Goal: Task Accomplishment & Management: Manage account settings

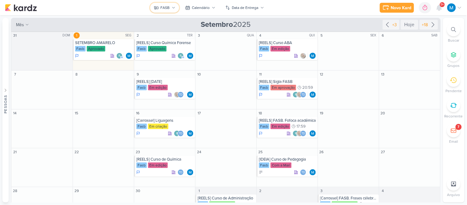
click at [174, 6] on icon at bounding box center [174, 8] width 4 height 4
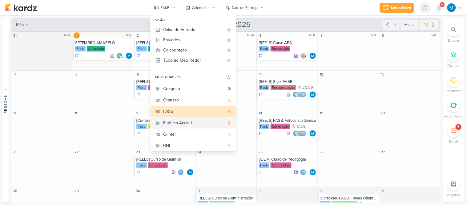
click at [179, 122] on div "Estética Acciari" at bounding box center [193, 122] width 61 height 6
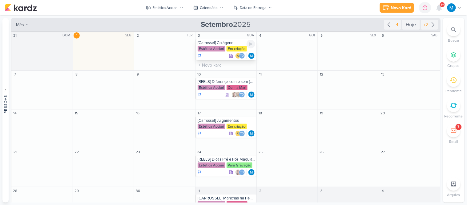
click at [217, 44] on div "[Carrossel] Colágeno" at bounding box center [227, 42] width 58 height 5
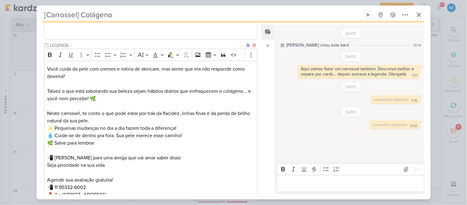
scroll to position [718, 0]
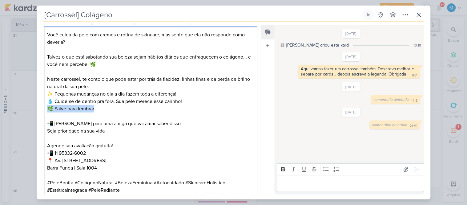
drag, startPoint x: 107, startPoint y: 107, endPoint x: 40, endPoint y: 106, distance: 66.5
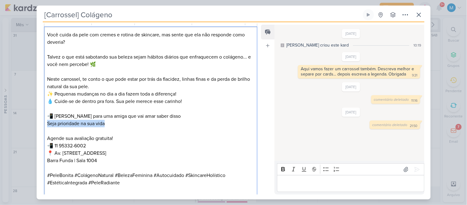
drag, startPoint x: 109, startPoint y: 125, endPoint x: 37, endPoint y: 119, distance: 72.0
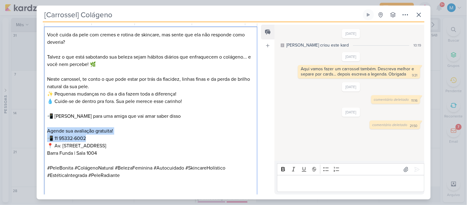
drag, startPoint x: 88, startPoint y: 139, endPoint x: 47, endPoint y: 128, distance: 42.9
click at [47, 128] on div "Você cuida da pele com cremes e rotina de skincare, mas sente que ela não respo…" at bounding box center [151, 112] width 214 height 172
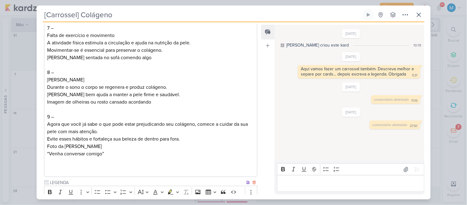
scroll to position [735, 0]
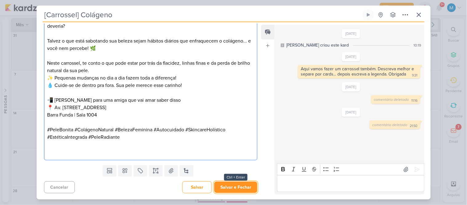
click at [239, 188] on button "Salvar e Fechar" at bounding box center [235, 186] width 43 height 11
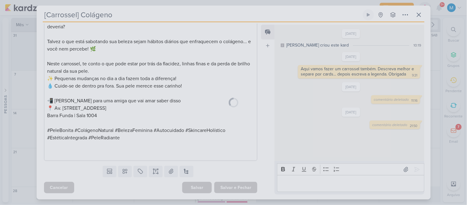
scroll to position [734, 0]
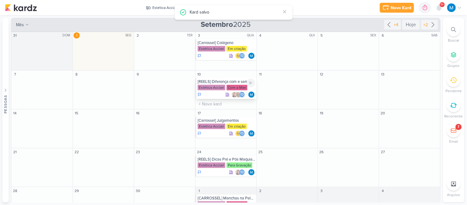
click at [231, 80] on div "[REELS] Diferença com e sem [MEDICAL_DATA]" at bounding box center [227, 81] width 58 height 5
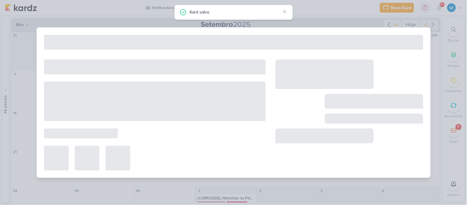
type input "[REELS] Diferença com e sem [MEDICAL_DATA]"
type input "10 de setembro de 2025 às 23:59"
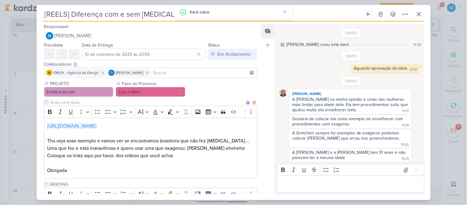
scroll to position [31, 0]
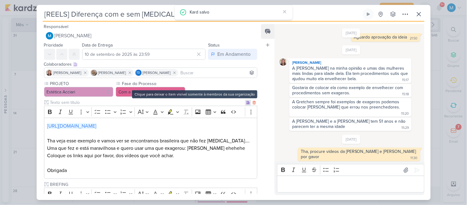
click at [246, 102] on icon at bounding box center [248, 103] width 4 height 4
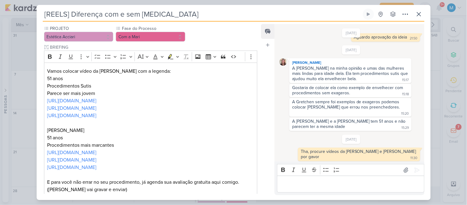
scroll to position [137, 0]
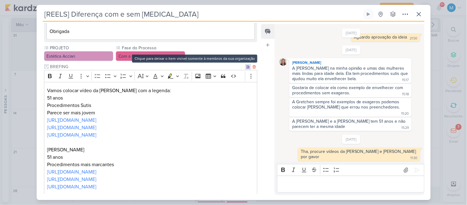
click at [246, 65] on icon at bounding box center [248, 67] width 4 height 4
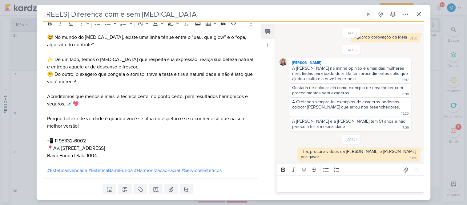
scroll to position [259, 0]
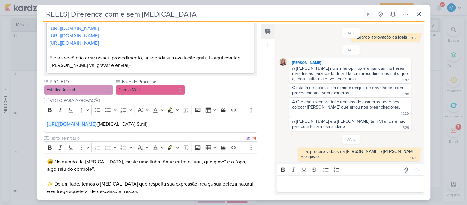
click at [59, 135] on input "text" at bounding box center [147, 138] width 196 height 6
type input "LEGENDA DO POST"
click at [156, 85] on button "Com a Mari" at bounding box center [151, 90] width 70 height 10
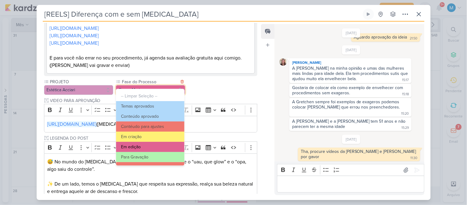
scroll to position [34, 0]
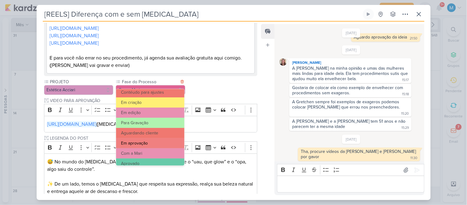
click at [157, 143] on button "Em aprovação" at bounding box center [150, 143] width 68 height 10
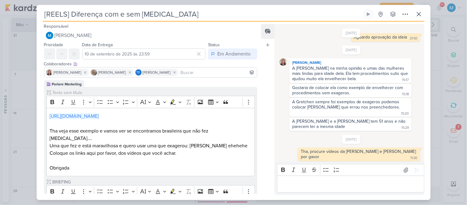
scroll to position [0, 0]
click at [344, 185] on p "Editor editing area: main" at bounding box center [350, 183] width 141 height 7
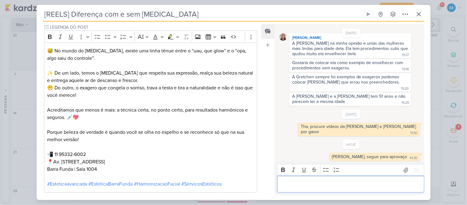
scroll to position [396, 0]
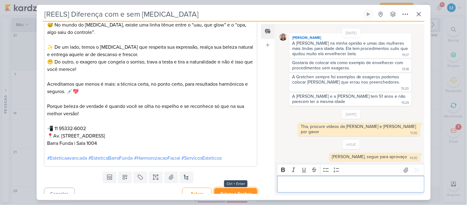
click at [242, 188] on button "Salvar e Fechar" at bounding box center [235, 193] width 43 height 11
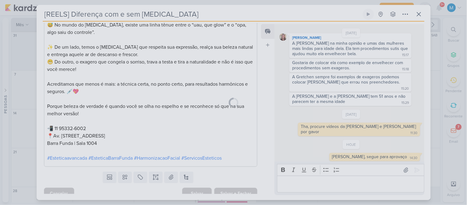
scroll to position [395, 0]
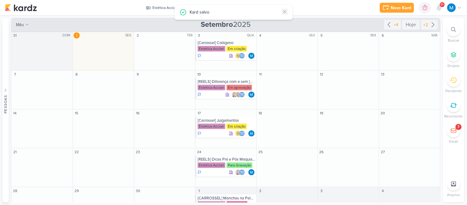
click at [285, 12] on icon at bounding box center [285, 11] width 2 height 2
click at [222, 122] on div "[Carrossel] Julgamentos" at bounding box center [227, 120] width 58 height 5
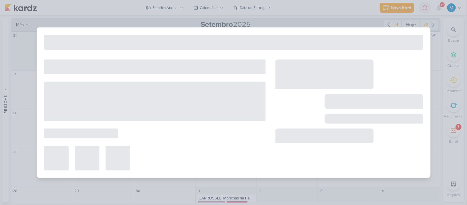
type input "[Carrossel] Julgamentos"
type input "[DATE] 23:59"
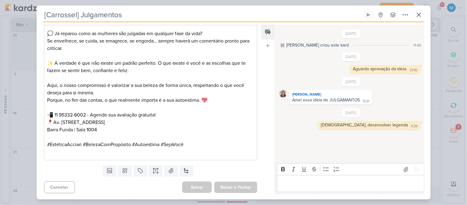
scroll to position [0, 0]
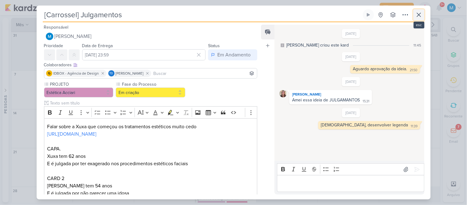
click at [420, 15] on icon at bounding box center [418, 14] width 7 height 7
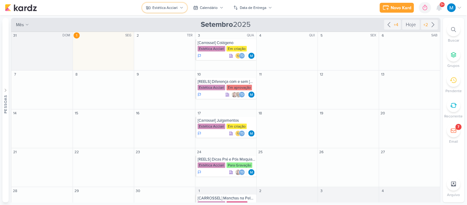
click at [184, 8] on button "Estética Acciari" at bounding box center [164, 8] width 45 height 10
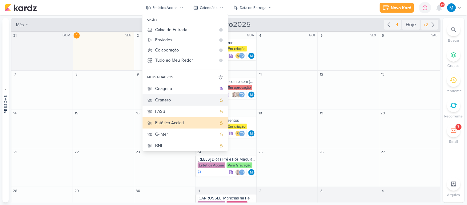
click at [170, 99] on div "Granero" at bounding box center [185, 100] width 61 height 6
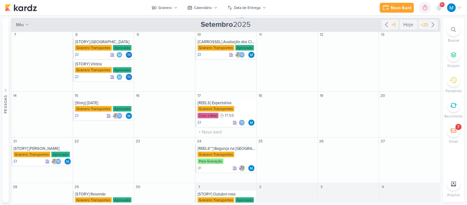
scroll to position [66, 0]
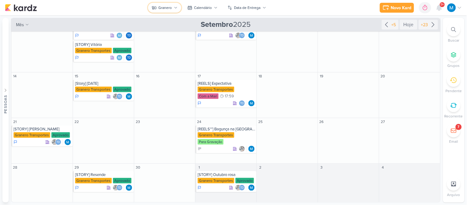
click at [175, 5] on button "Granero" at bounding box center [164, 8] width 33 height 10
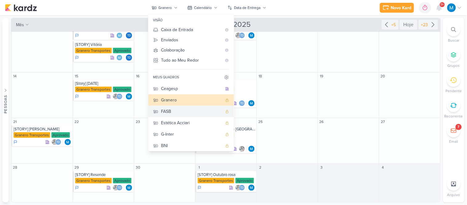
click at [175, 110] on div "FASB" at bounding box center [191, 111] width 61 height 6
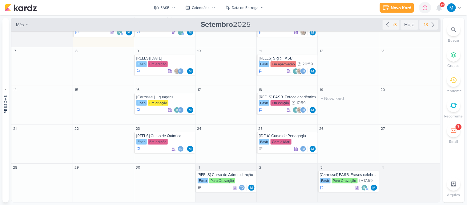
scroll to position [0, 0]
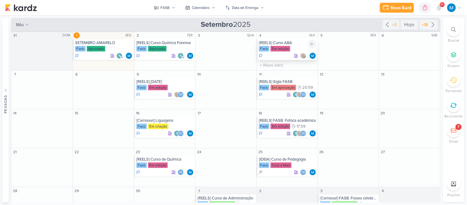
click at [292, 42] on div "[REELS] Curso ABA" at bounding box center [288, 42] width 58 height 5
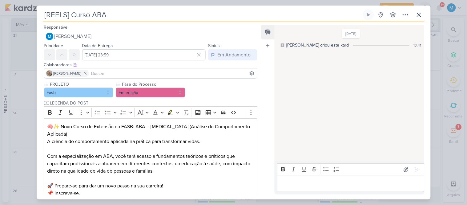
click at [113, 71] on input at bounding box center [173, 73] width 166 height 7
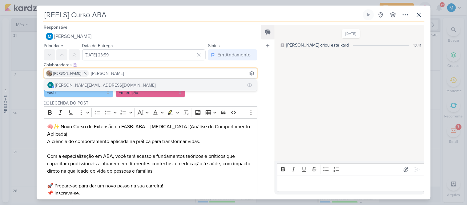
type input "[PERSON_NAME]"
click at [115, 80] on button "r [PERSON_NAME][EMAIL_ADDRESS][DOMAIN_NAME]" at bounding box center [150, 84] width 213 height 11
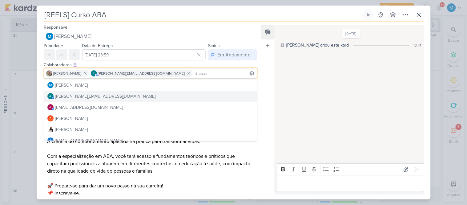
click at [262, 88] on div "Feed Atrelar email Solte o email para atrelar ao kard" at bounding box center [268, 110] width 14 height 170
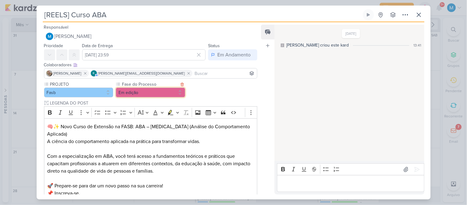
click at [149, 89] on button "Em edição" at bounding box center [151, 92] width 70 height 10
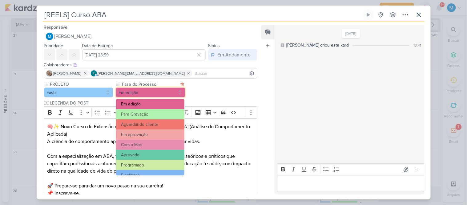
scroll to position [59, 0]
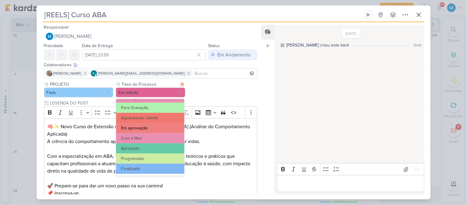
click at [152, 126] on button "Em aprovação" at bounding box center [150, 128] width 68 height 10
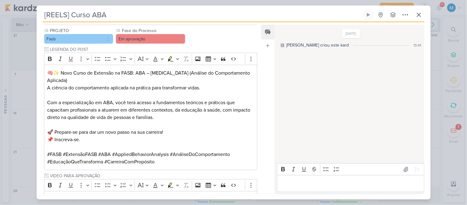
scroll to position [101, 0]
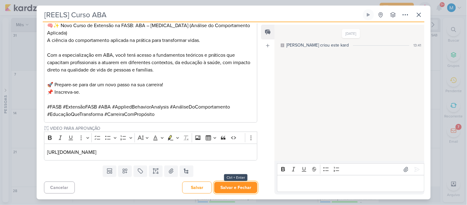
click at [239, 187] on button "Salvar e Fechar" at bounding box center [235, 187] width 43 height 11
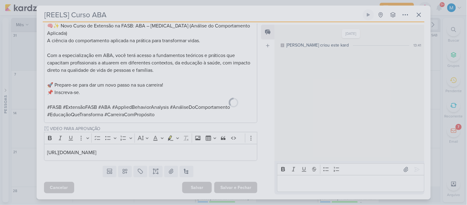
scroll to position [100, 0]
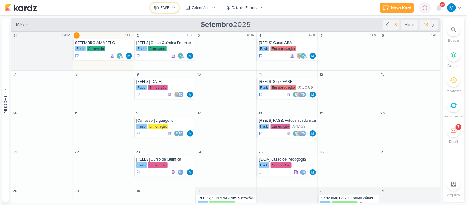
click at [168, 4] on button "FASB" at bounding box center [164, 8] width 29 height 10
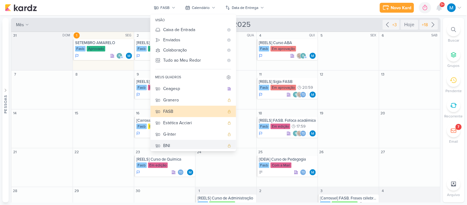
click at [196, 143] on div "BNI" at bounding box center [193, 145] width 61 height 6
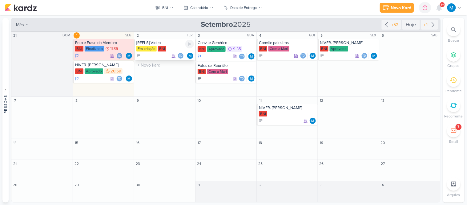
click at [153, 44] on div "[REELS] Vídeo" at bounding box center [165, 42] width 58 height 5
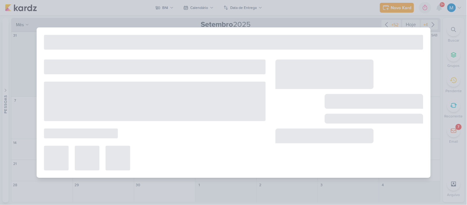
type input "[REELS] Vídeo"
type input "2 de setembro de 2025 às 23:59"
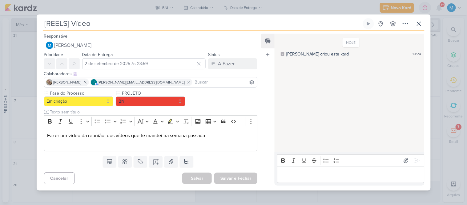
scroll to position [0, 0]
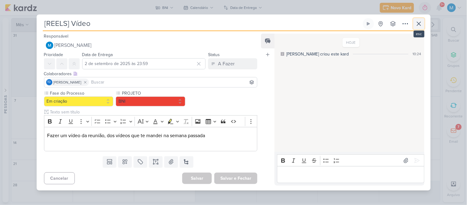
click at [417, 26] on icon at bounding box center [418, 23] width 7 height 7
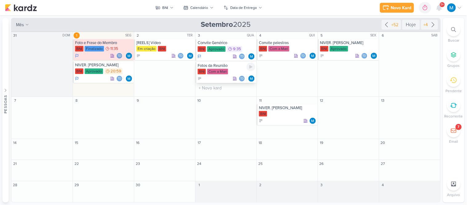
click at [226, 66] on div "Fotos da Reunião" at bounding box center [227, 65] width 58 height 5
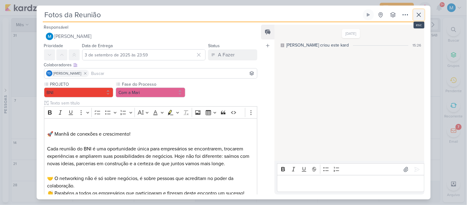
click at [417, 16] on icon at bounding box center [418, 14] width 7 height 7
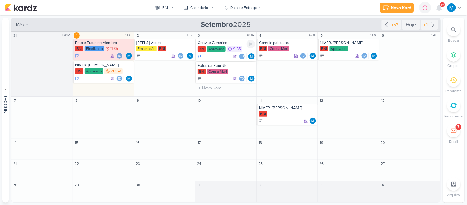
click at [222, 44] on div "Convite Genérico" at bounding box center [227, 42] width 58 height 5
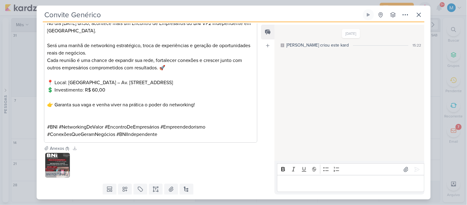
scroll to position [182, 0]
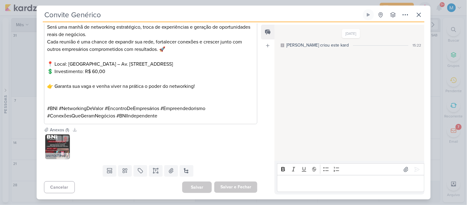
click at [55, 148] on img at bounding box center [57, 146] width 25 height 25
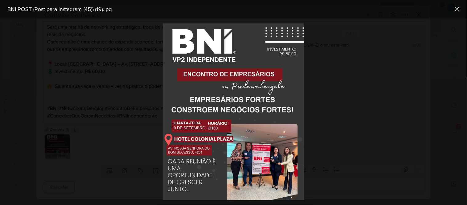
click at [352, 102] on div at bounding box center [233, 111] width 467 height 186
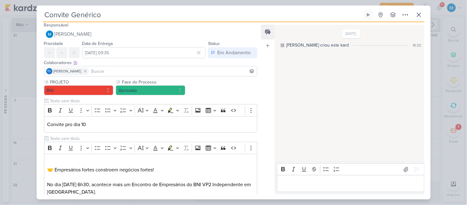
scroll to position [0, 0]
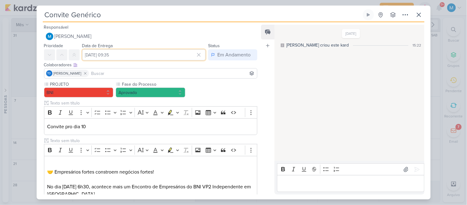
click at [139, 55] on input "[DATE] 09:35" at bounding box center [144, 54] width 124 height 11
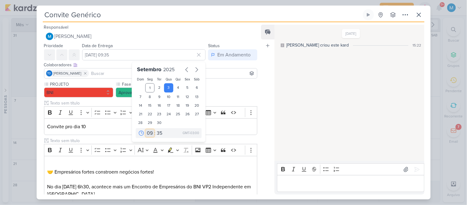
click at [150, 133] on select "00 01 02 03 04 05 06 07 08 09 10 11 12 13 14 15 16 17 18 19 20 21 22 23" at bounding box center [150, 132] width 9 height 7
select select "13"
click at [146, 129] on select "00 01 02 03 04 05 06 07 08 09 10 11 12 13 14 15 16 17 18 19 20 21 22 23" at bounding box center [150, 132] width 9 height 7
type input "[DATE] 13:35"
click at [149, 131] on select "00 01 02 03 04 05 06 07 08 09 10 11 12 13 14 15 16 17 18 19 20 21 22 23" at bounding box center [150, 132] width 9 height 7
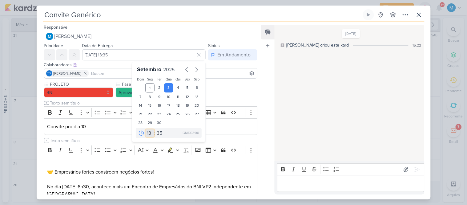
select select "12"
click at [146, 129] on select "00 01 02 03 04 05 06 07 08 09 10 11 12 13 14 15 16 17 18 19 20 21 22 23" at bounding box center [150, 132] width 9 height 7
type input "[DATE] 12:35"
click at [156, 131] on select "00 05 10 15 20 25 30 35 40 45 50 55 59" at bounding box center [159, 132] width 9 height 7
select select "20"
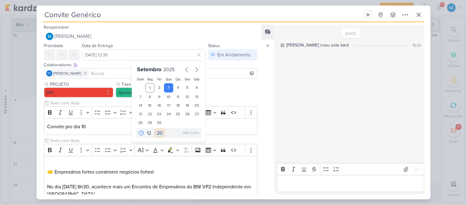
click at [155, 129] on select "00 05 10 15 20 25 30 35 40 45 50 55 59" at bounding box center [159, 132] width 9 height 7
type input "[DATE] 12:20"
drag, startPoint x: 158, startPoint y: 135, endPoint x: 158, endPoint y: 131, distance: 3.1
click at [158, 135] on select "00 05 10 15 20 25 30 35 40 45 50 55 59" at bounding box center [159, 132] width 9 height 7
select select "15"
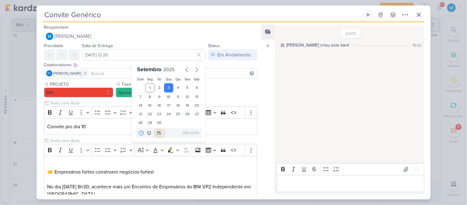
click at [155, 129] on select "00 05 10 15 20 25 30 35 40 45 50 55 59" at bounding box center [159, 132] width 9 height 7
type input "[DATE] 12:15"
click at [223, 89] on div "PROJETO BNI Fase do Processo" at bounding box center [151, 193] width 214 height 225
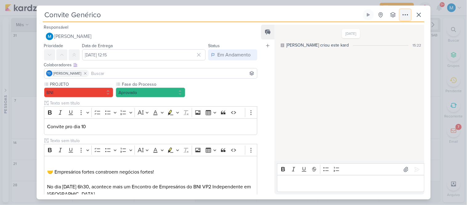
click at [401, 15] on button at bounding box center [405, 14] width 11 height 11
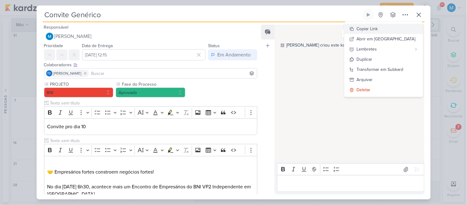
click at [389, 25] on button "Copiar Link" at bounding box center [384, 29] width 79 height 10
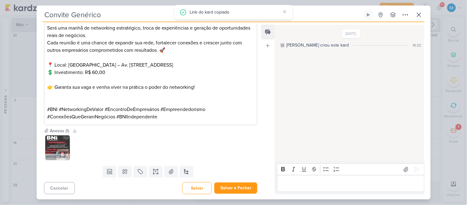
scroll to position [182, 0]
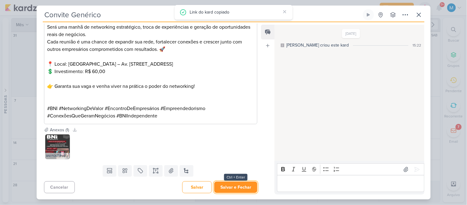
click at [236, 186] on button "Salvar e Fechar" at bounding box center [235, 186] width 43 height 11
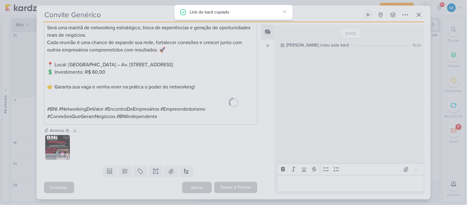
scroll to position [181, 0]
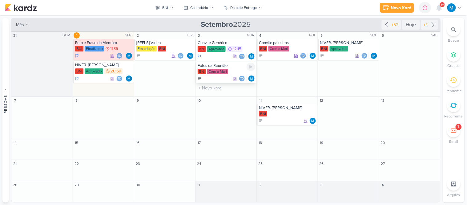
click at [222, 66] on div "Fotos da Reunião" at bounding box center [227, 65] width 58 height 5
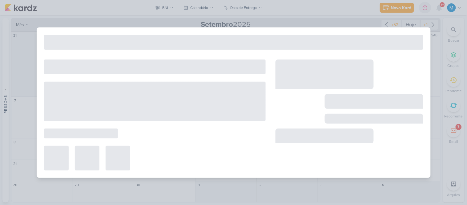
type input "Fotos da Reunião"
type input "3 de setembro de 2025 às 23:59"
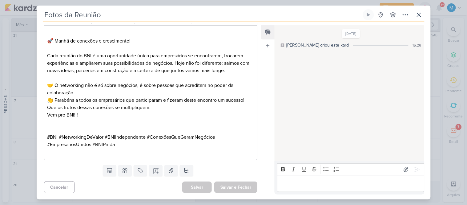
scroll to position [25, 0]
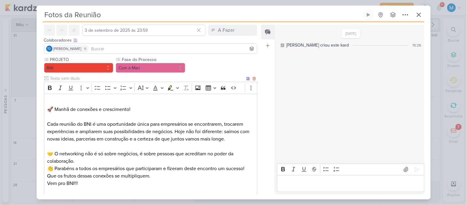
click at [125, 101] on p "⁠⁠⁠⁠⁠⁠⁠ 🚀 Manhã de conexões e crescimento!" at bounding box center [150, 105] width 207 height 15
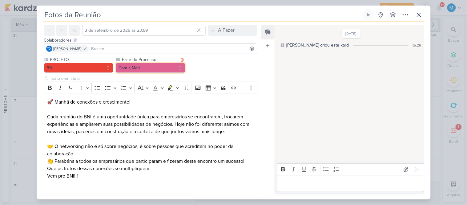
click at [145, 71] on button "Com a Mari" at bounding box center [151, 68] width 70 height 10
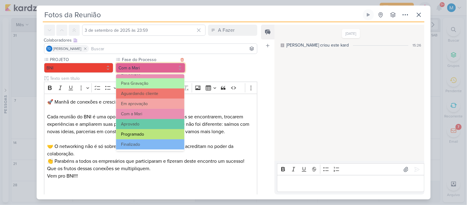
scroll to position [59, 0]
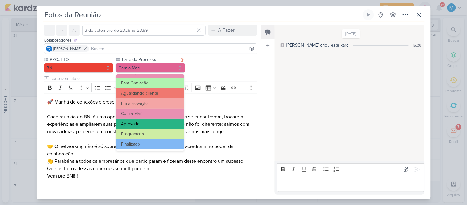
click at [147, 122] on button "Aprovado" at bounding box center [150, 124] width 68 height 10
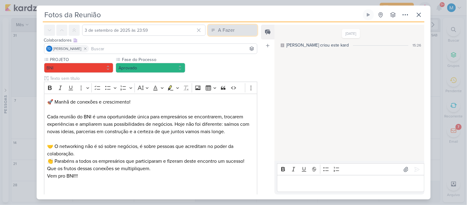
click at [227, 30] on div "A Fazer" at bounding box center [226, 29] width 17 height 7
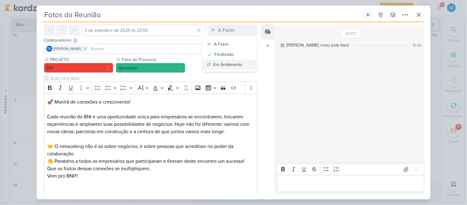
click at [235, 62] on div "Em Andamento" at bounding box center [227, 64] width 29 height 6
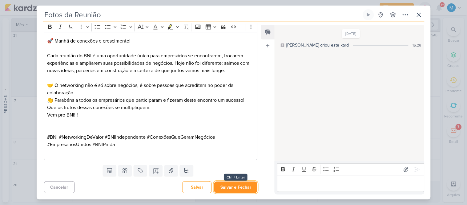
click at [239, 184] on button "Salvar e Fechar" at bounding box center [235, 186] width 43 height 11
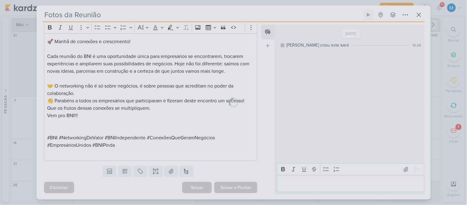
scroll to position [85, 0]
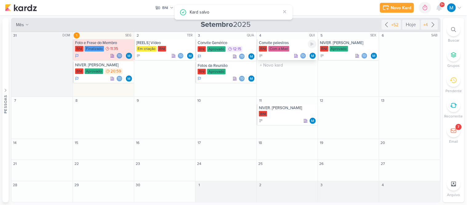
click at [273, 42] on div "Convite palestras" at bounding box center [288, 42] width 58 height 5
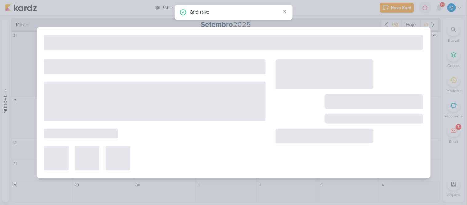
type input "Convite palestras"
type input "[DATE] 23:59"
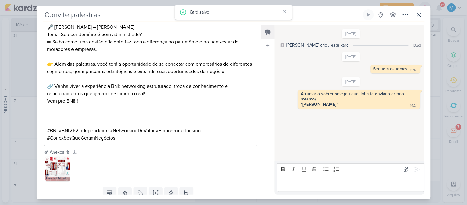
scroll to position [285, 0]
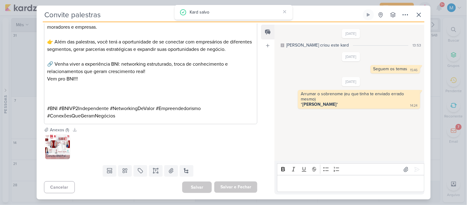
click at [50, 146] on img at bounding box center [57, 146] width 25 height 25
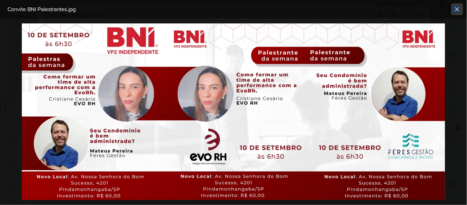
click at [460, 8] on icon at bounding box center [457, 9] width 7 height 7
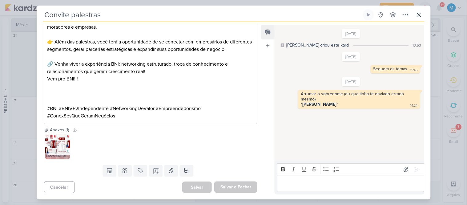
click at [153, 81] on p "Vem pro BNI!!!" at bounding box center [150, 78] width 207 height 7
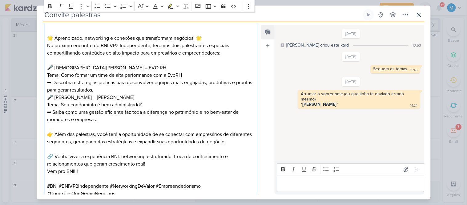
scroll to position [134, 0]
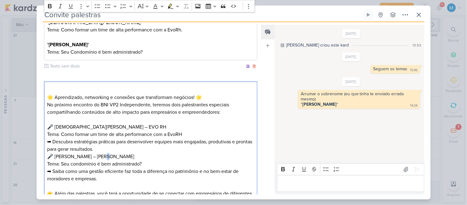
click at [101, 154] on p "🎤 [PERSON_NAME] – Férès Gestão Tema: Seu condomínio é bem administrado? ➡ Saiba…" at bounding box center [150, 168] width 207 height 30
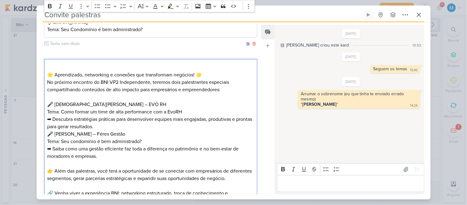
scroll to position [0, 0]
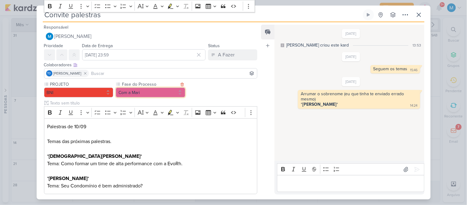
click at [153, 95] on button "Com a Mari" at bounding box center [151, 92] width 70 height 10
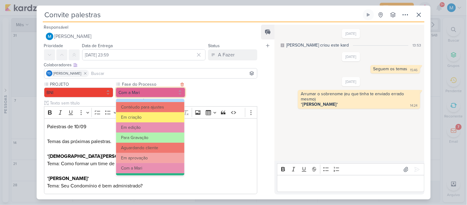
scroll to position [59, 0]
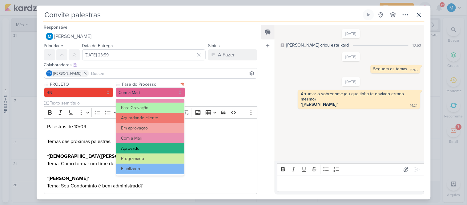
click at [143, 150] on button "Aprovado" at bounding box center [150, 148] width 68 height 10
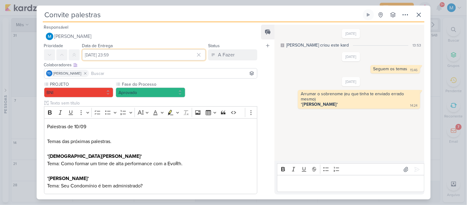
click at [139, 54] on input "[DATE] 23:59" at bounding box center [144, 54] width 124 height 11
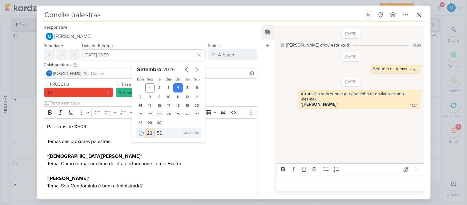
click at [147, 130] on select "00 01 02 03 04 05 06 07 08 09 10 11 12 13 14 15 16 17 18 19 20 21 22 23" at bounding box center [150, 132] width 9 height 7
select select "11"
click at [146, 129] on select "00 01 02 03 04 05 06 07 08 09 10 11 12 13 14 15 16 17 18 19 20 21 22 23" at bounding box center [150, 132] width 9 height 7
type input "[DATE] 11:59"
click at [156, 131] on select "00 05 10 15 20 25 30 35 40 45 50 55 59" at bounding box center [159, 132] width 9 height 7
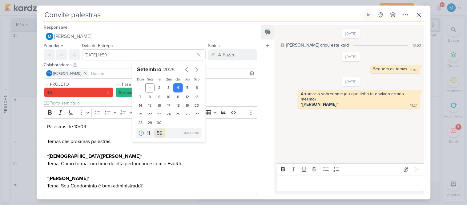
select select "15"
click at [155, 129] on select "00 05 10 15 20 25 30 35 40 45 50 55 59" at bounding box center [159, 132] width 9 height 7
type input "[DATE] 11:15"
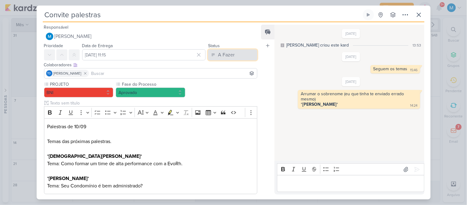
click at [228, 56] on div "A Fazer" at bounding box center [226, 54] width 17 height 7
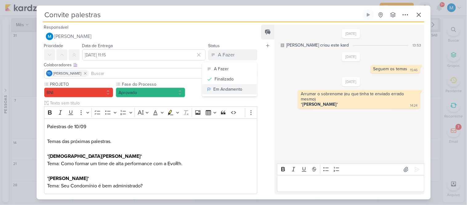
click at [234, 88] on div "Em Andamento" at bounding box center [227, 89] width 29 height 6
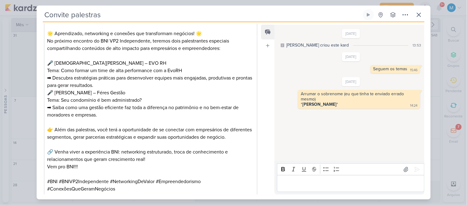
scroll to position [270, 0]
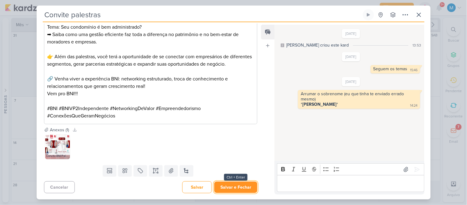
click at [241, 189] on button "Salvar e Fechar" at bounding box center [235, 186] width 43 height 11
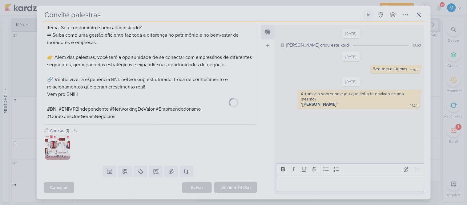
scroll to position [270, 0]
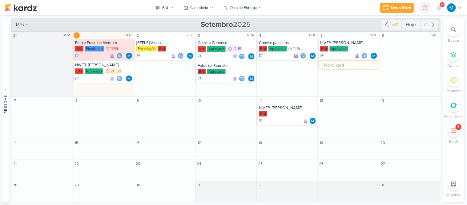
click at [338, 66] on input "text" at bounding box center [348, 65] width 58 height 8
type input "[REELS] Vídeo do Cartão"
click at [351, 68] on input "text" at bounding box center [348, 65] width 58 height 8
type input "Criativo - Top Givers"
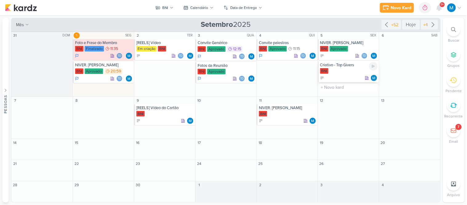
click at [349, 67] on div "Criativo - Top Givers" at bounding box center [349, 65] width 58 height 5
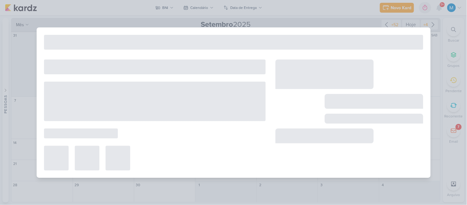
type input "Criativo - Top Givers"
type input "5 de setembro de 2025 às 23:59"
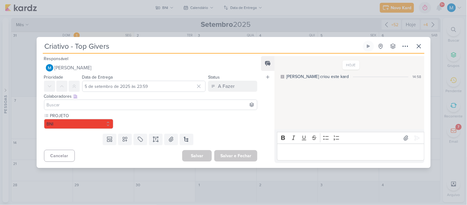
click at [91, 106] on input at bounding box center [151, 104] width 211 height 7
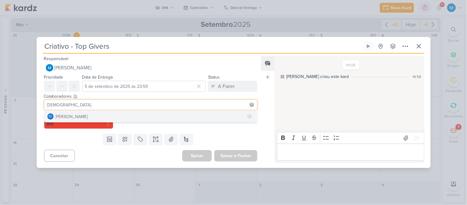
type input "[DEMOGRAPHIC_DATA]"
click at [95, 111] on button "Td Thais de carvalho" at bounding box center [150, 116] width 213 height 11
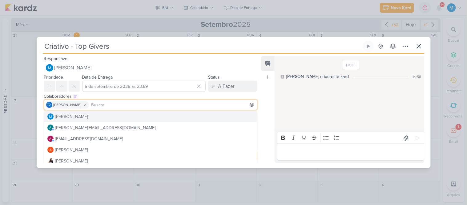
click at [269, 108] on div "Feed Atrelar email Solte o email para atrelar ao kard" at bounding box center [268, 109] width 14 height 107
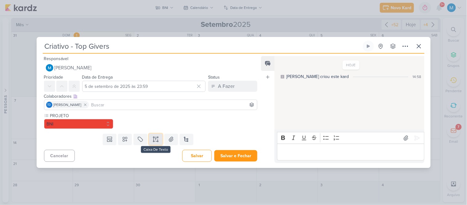
drag, startPoint x: 156, startPoint y: 139, endPoint x: 151, endPoint y: 139, distance: 5.5
click at [156, 139] on icon at bounding box center [156, 139] width 6 height 6
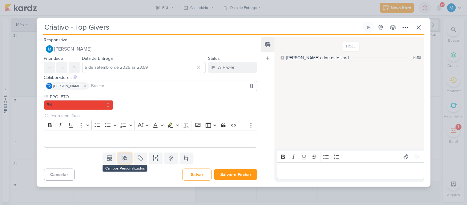
click at [123, 158] on icon at bounding box center [125, 158] width 4 height 4
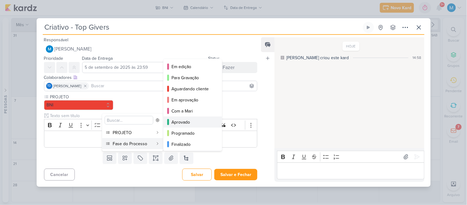
scroll to position [45, 0]
click at [190, 111] on div "Com a Mari" at bounding box center [192, 110] width 43 height 6
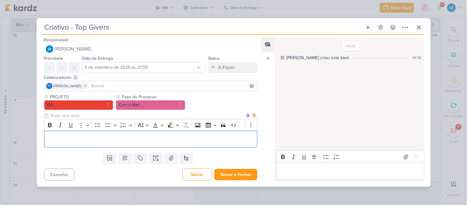
click at [149, 136] on p "Editor editing area: main" at bounding box center [150, 138] width 207 height 7
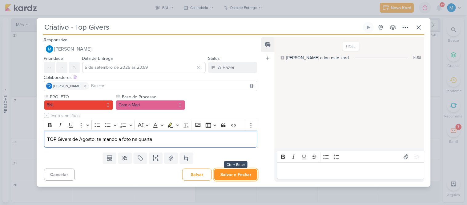
click at [237, 175] on button "Salvar e Fechar" at bounding box center [235, 174] width 43 height 11
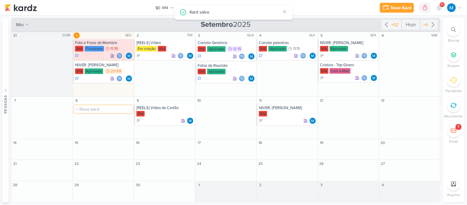
click at [92, 111] on input "text" at bounding box center [103, 109] width 58 height 8
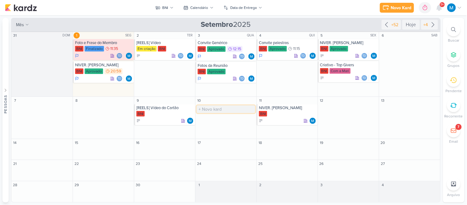
click at [211, 107] on input "text" at bounding box center [226, 109] width 58 height 8
type input "Convite genérico"
click at [214, 127] on input "text" at bounding box center [226, 130] width 58 height 8
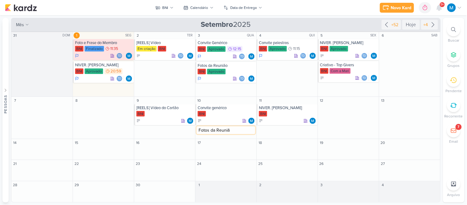
type input "Fotos da Reunião"
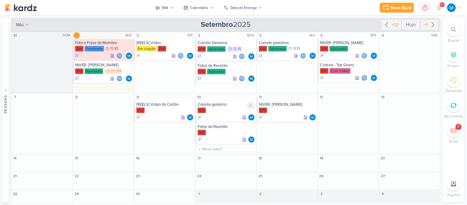
click at [222, 104] on div "Convite genérico" at bounding box center [227, 104] width 58 height 5
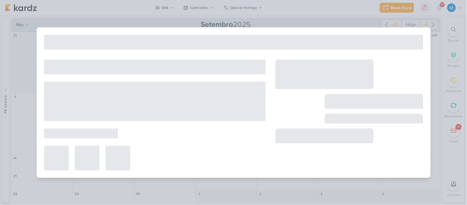
type input "Convite genérico"
type input "10 de setembro de 2025 às 23:59"
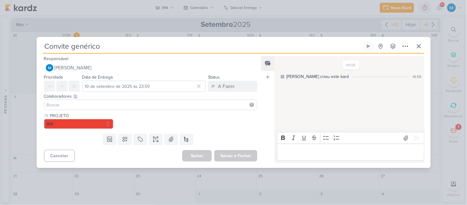
click at [108, 102] on input at bounding box center [151, 104] width 211 height 7
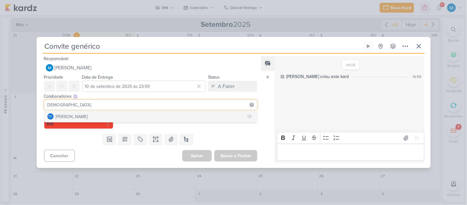
type input "[DEMOGRAPHIC_DATA]"
click at [113, 117] on button "Td Thais de carvalho" at bounding box center [150, 116] width 213 height 11
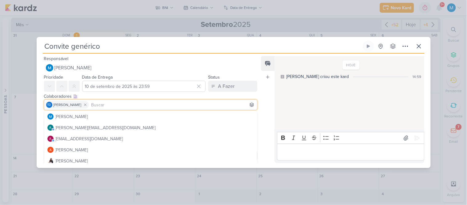
click at [269, 101] on div "Feed Atrelar email Solte o email para atrelar ao kard" at bounding box center [268, 109] width 14 height 107
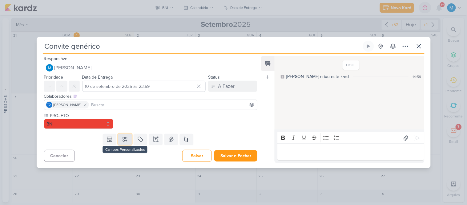
click at [126, 141] on icon at bounding box center [125, 139] width 6 height 6
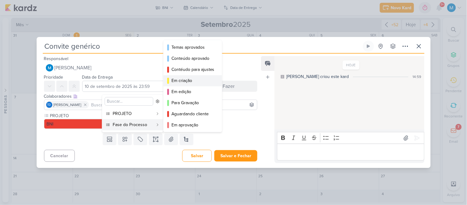
click at [190, 81] on div "Em criação" at bounding box center [192, 80] width 43 height 6
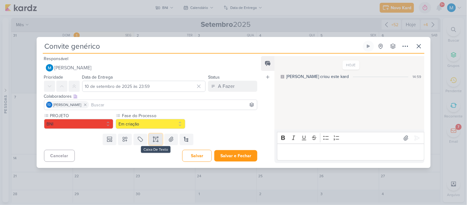
click at [158, 140] on button at bounding box center [156, 139] width 14 height 11
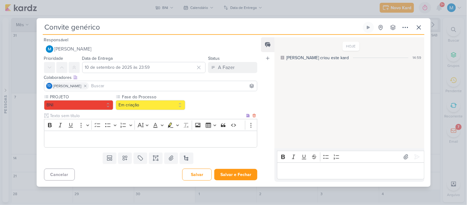
drag, startPoint x: 171, startPoint y: 138, endPoint x: 167, endPoint y: 136, distance: 4.8
click at [170, 138] on p "Editor editing area: main" at bounding box center [150, 138] width 207 height 7
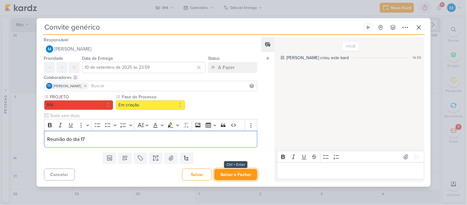
drag, startPoint x: 230, startPoint y: 173, endPoint x: 259, endPoint y: 176, distance: 29.1
click at [233, 174] on button "Salvar e Fechar" at bounding box center [235, 174] width 43 height 11
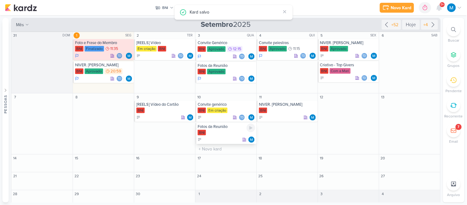
click at [211, 129] on div "Fotos da Reunião" at bounding box center [227, 126] width 58 height 5
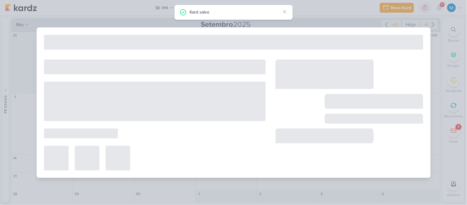
type input "Fotos da Reunião"
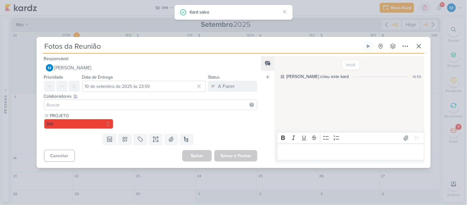
click at [79, 105] on input at bounding box center [151, 104] width 211 height 7
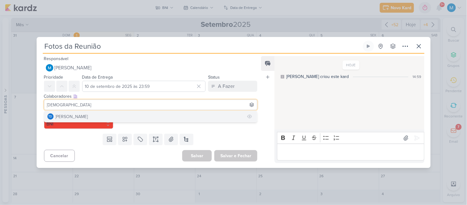
type input "[DEMOGRAPHIC_DATA]"
click at [83, 115] on div "[PERSON_NAME]" at bounding box center [71, 116] width 33 height 6
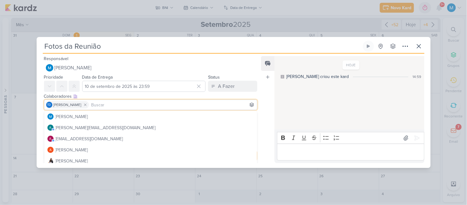
click at [267, 103] on div "Feed Atrelar email Solte o email para atrelar ao kard" at bounding box center [268, 109] width 14 height 107
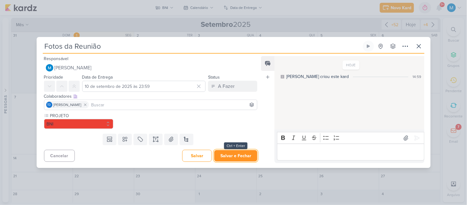
click at [244, 153] on button "Salvar e Fechar" at bounding box center [235, 155] width 43 height 11
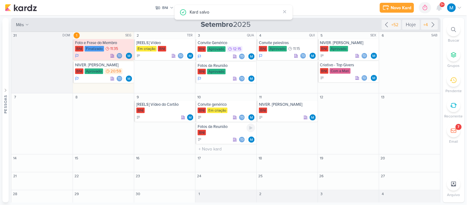
click at [224, 128] on div "Fotos da Reunião" at bounding box center [227, 126] width 58 height 5
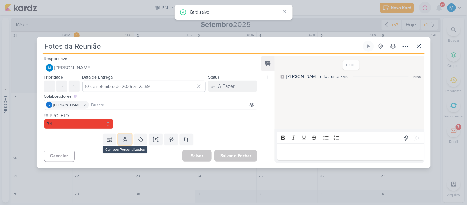
click at [124, 140] on icon at bounding box center [125, 139] width 6 height 6
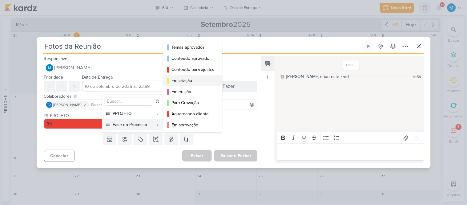
click at [190, 80] on div "Em criação" at bounding box center [192, 80] width 43 height 6
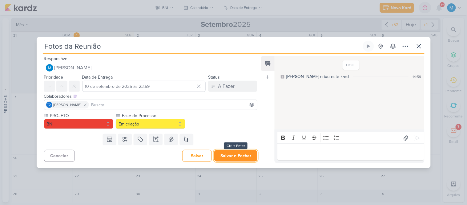
click at [246, 161] on button "Salvar e Fechar" at bounding box center [235, 155] width 43 height 11
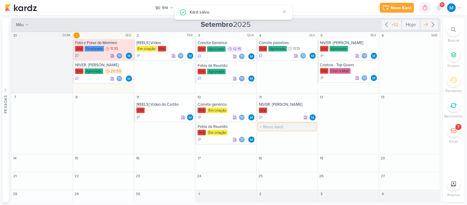
click at [272, 125] on input "text" at bounding box center [287, 127] width 58 height 8
type input "Convite Palestras"
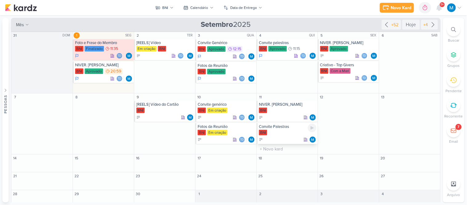
click at [291, 125] on div "Convite Palestras" at bounding box center [288, 126] width 58 height 5
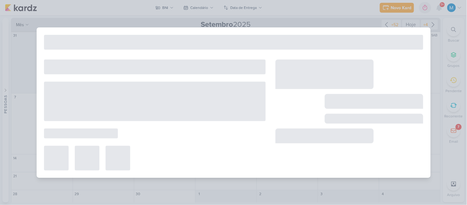
type input "Convite Palestras"
type input "[DATE] 23:59"
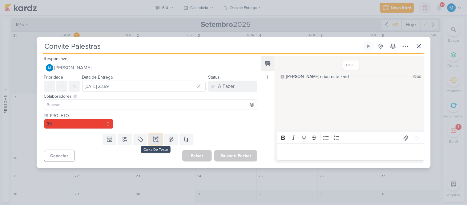
click at [155, 139] on icon at bounding box center [156, 139] width 6 height 6
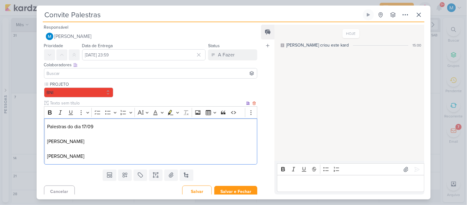
click at [96, 146] on p "Editor editing area: main" at bounding box center [150, 148] width 207 height 7
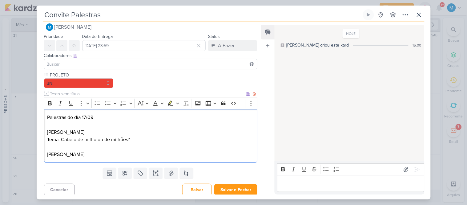
scroll to position [12, 0]
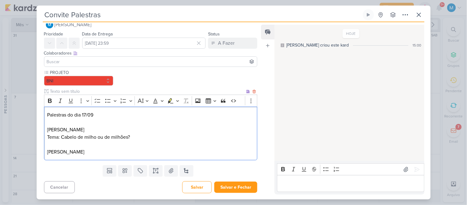
click at [99, 153] on p "[PERSON_NAME]" at bounding box center [150, 151] width 207 height 7
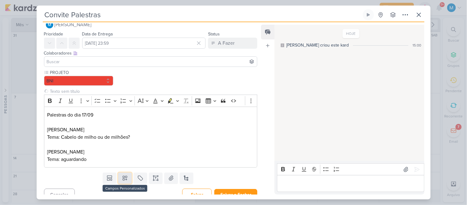
click at [125, 178] on icon at bounding box center [125, 178] width 6 height 6
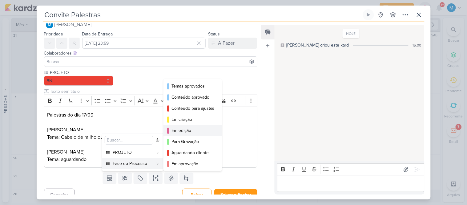
scroll to position [34, 0]
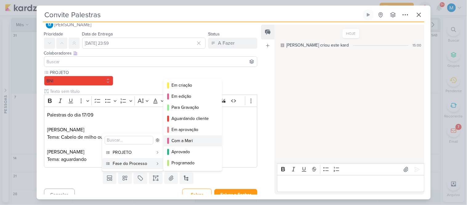
click at [191, 139] on div "Com a Mari" at bounding box center [192, 140] width 43 height 6
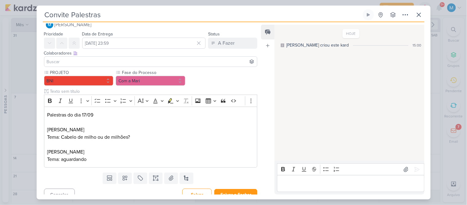
click at [143, 60] on input at bounding box center [151, 61] width 211 height 7
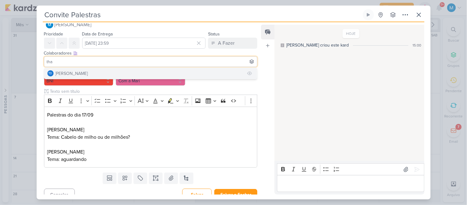
type input "tha"
click at [145, 70] on button "Td Thais de carvalho" at bounding box center [150, 73] width 213 height 11
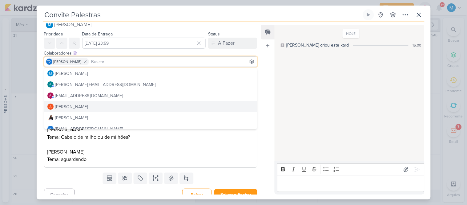
click at [264, 112] on div "Feed Atrelar email Solte o email para atrelar ao kard" at bounding box center [268, 110] width 14 height 170
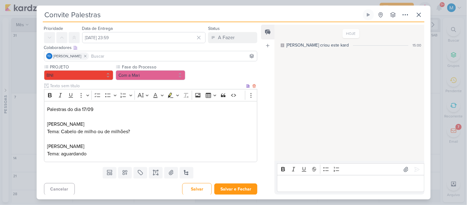
scroll to position [19, 0]
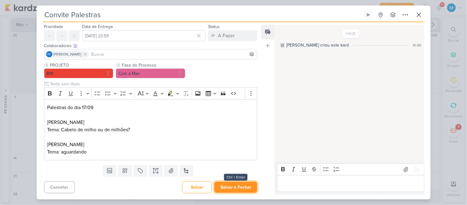
click at [241, 188] on button "Salvar e Fechar" at bounding box center [235, 186] width 43 height 11
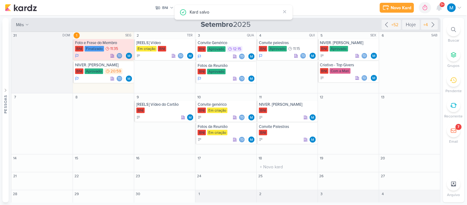
scroll to position [0, 0]
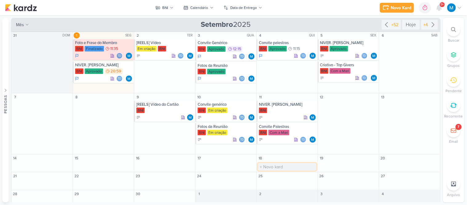
click at [269, 165] on input "text" at bounding box center [287, 167] width 58 height 8
type input "Convite Palestras"
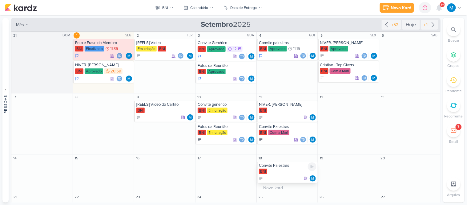
click at [284, 168] on div "Convite Palestras BNI" at bounding box center [287, 172] width 61 height 21
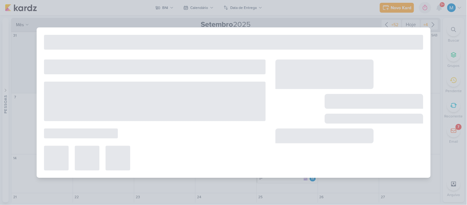
type input "[DATE] 23:59"
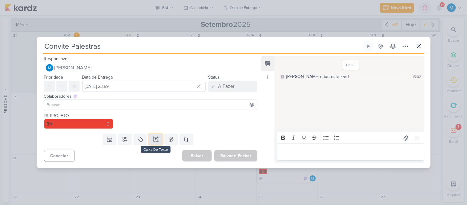
click at [154, 140] on icon at bounding box center [154, 139] width 0 height 3
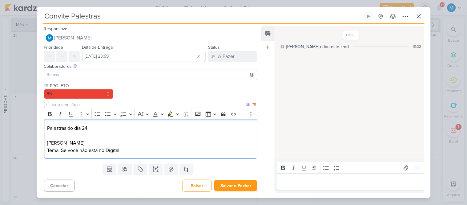
click at [73, 149] on p "Tema: Se você não está no Digital." at bounding box center [150, 150] width 207 height 7
click at [160, 145] on p "[PERSON_NAME]" at bounding box center [150, 142] width 207 height 7
click at [154, 149] on p "Tema: Se sua empresa não está no Digital." at bounding box center [150, 150] width 207 height 7
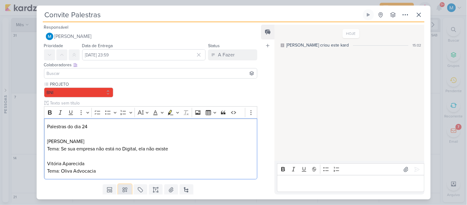
click at [126, 189] on icon at bounding box center [125, 190] width 6 height 6
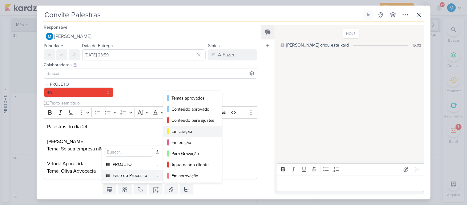
click at [183, 132] on div "Em criação" at bounding box center [192, 131] width 43 height 6
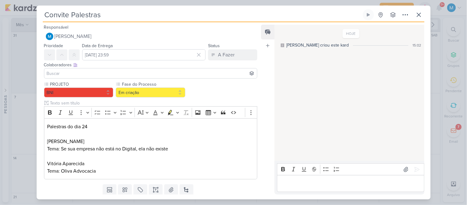
click at [93, 71] on input at bounding box center [151, 73] width 211 height 7
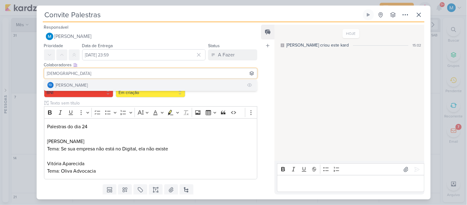
type input "[DEMOGRAPHIC_DATA]"
click at [97, 81] on button "Td Thais de carvalho" at bounding box center [150, 84] width 213 height 11
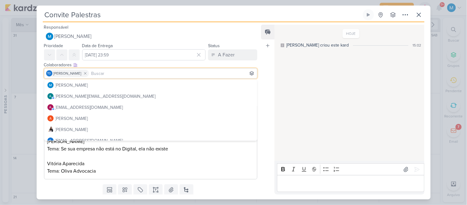
click at [264, 86] on div "Feed Atrelar email Solte o email para atrelar ao kard" at bounding box center [268, 110] width 14 height 170
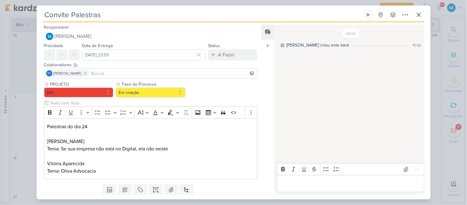
click at [139, 98] on div "PROJETO BNI Fase do Processo" at bounding box center [151, 130] width 214 height 98
click at [139, 94] on button "Em criação" at bounding box center [151, 92] width 70 height 10
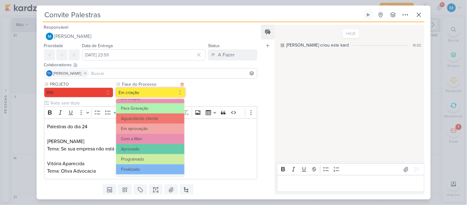
scroll to position [59, 0]
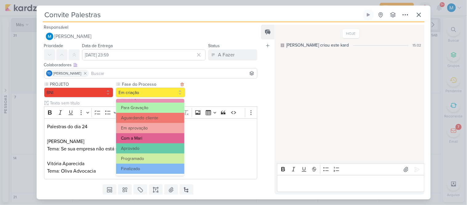
click at [153, 137] on button "Com a Mari" at bounding box center [150, 138] width 68 height 10
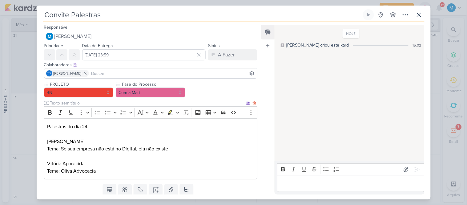
click at [202, 142] on p "[PERSON_NAME]" at bounding box center [150, 141] width 207 height 7
click at [227, 55] on div "A Fazer" at bounding box center [226, 54] width 17 height 7
click at [233, 88] on div "Em Andamento" at bounding box center [227, 89] width 29 height 6
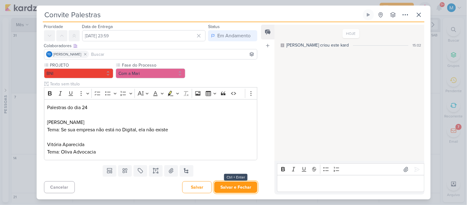
click at [233, 187] on button "Salvar e Fechar" at bounding box center [235, 186] width 43 height 11
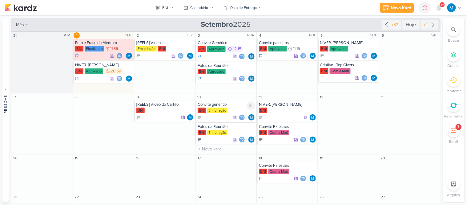
scroll to position [26, 0]
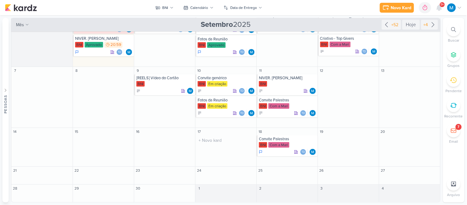
click at [213, 136] on div "O título do kard deve ter menos que 100 caracteres" at bounding box center [226, 140] width 61 height 10
click at [208, 142] on input "text" at bounding box center [226, 140] width 58 height 8
type input "Convite Genérico"
click at [210, 160] on input "text" at bounding box center [226, 161] width 58 height 8
type input "Fotos da Reunião"
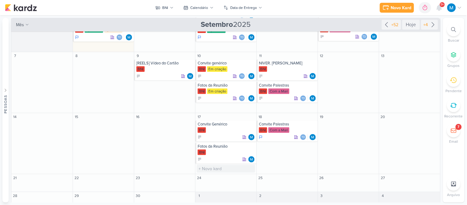
scroll to position [49, 0]
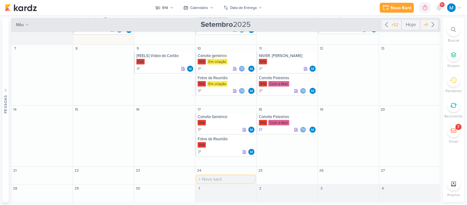
click at [217, 176] on input "text" at bounding box center [226, 179] width 58 height 8
type input "Convite Palestrante"
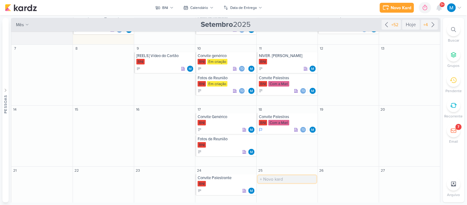
click at [280, 178] on input "text" at bounding box center [287, 179] width 58 height 8
type input "Convite com Empresas"
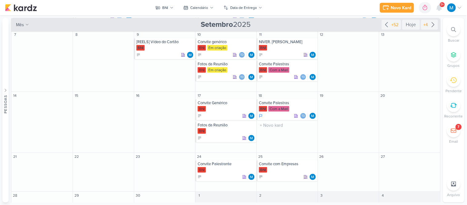
scroll to position [70, 0]
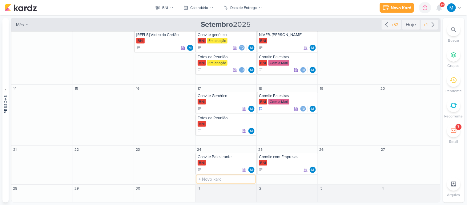
click at [222, 177] on input "text" at bounding box center [226, 179] width 58 height 8
type input "Fotos da Reunião"
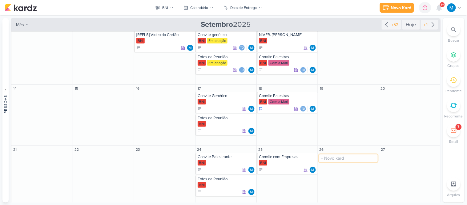
click at [333, 159] on input "text" at bounding box center [348, 158] width 58 height 8
type input "Vídeo Novo Trio de Liderança"
click at [227, 100] on div "BNI" at bounding box center [227, 102] width 58 height 6
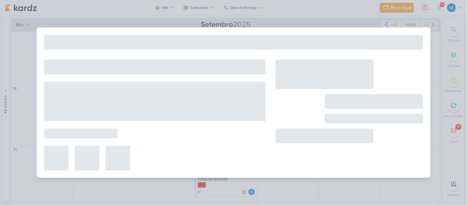
type input "Convite Genérico"
type input "[DATE] 23:59"
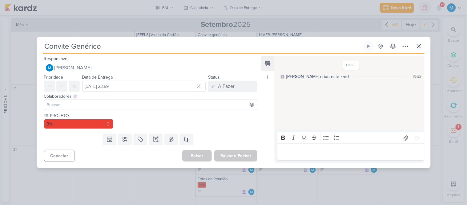
click at [78, 102] on input at bounding box center [151, 104] width 211 height 7
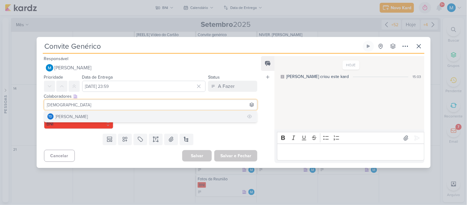
type input "[DEMOGRAPHIC_DATA]"
click at [76, 115] on div "[PERSON_NAME]" at bounding box center [71, 116] width 33 height 6
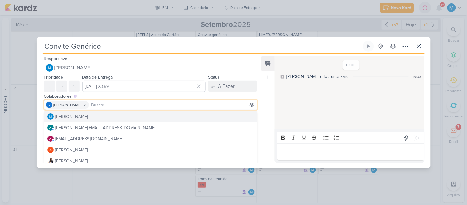
click at [266, 90] on div "Feed Atrelar email Solte o email para atrelar ao kard" at bounding box center [268, 109] width 14 height 107
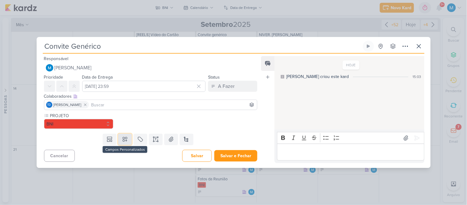
click at [122, 138] on icon at bounding box center [125, 139] width 6 height 6
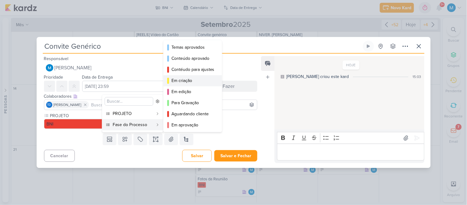
click at [187, 82] on div "Em criação" at bounding box center [192, 80] width 43 height 6
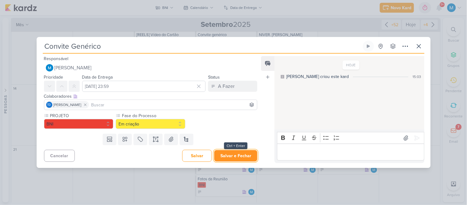
click at [235, 157] on button "Salvar e Fechar" at bounding box center [235, 155] width 43 height 11
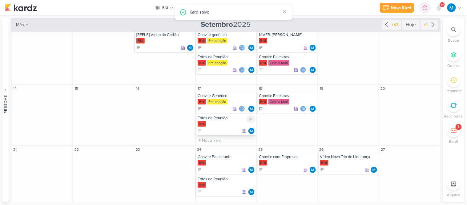
click at [214, 117] on div "Fotos da Reunião" at bounding box center [227, 117] width 58 height 5
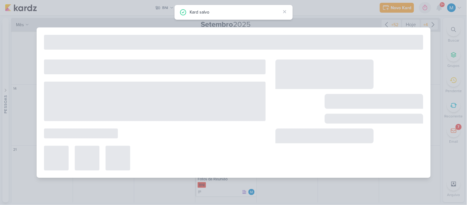
type input "Fotos da Reunião"
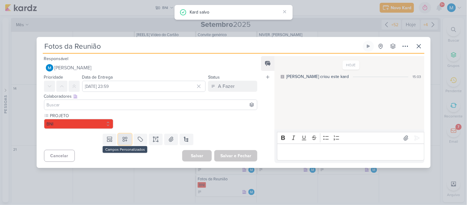
click at [127, 139] on button at bounding box center [125, 139] width 14 height 11
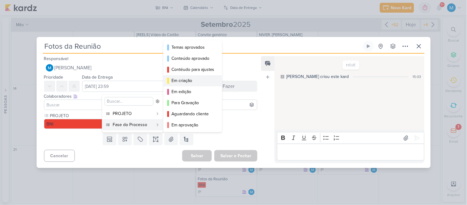
click at [195, 79] on div "Em criação" at bounding box center [192, 80] width 43 height 6
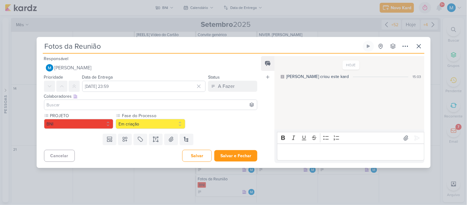
click at [157, 102] on input at bounding box center [151, 104] width 211 height 7
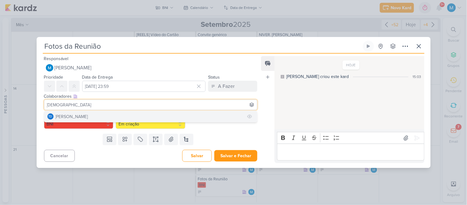
type input "[DEMOGRAPHIC_DATA]"
click at [147, 113] on button "Td Thais de carvalho" at bounding box center [150, 116] width 213 height 11
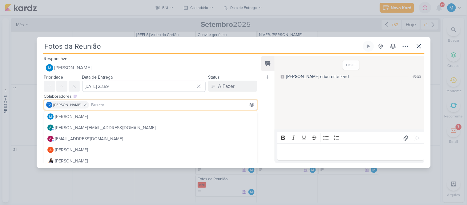
click at [265, 100] on div "Feed Atrelar email Solte o email para atrelar ao kard" at bounding box center [268, 109] width 14 height 107
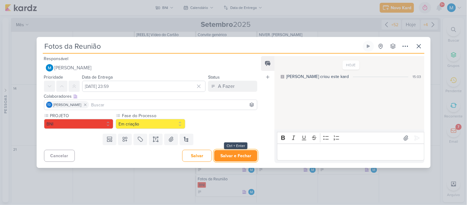
click at [241, 154] on button "Salvar e Fechar" at bounding box center [235, 155] width 43 height 11
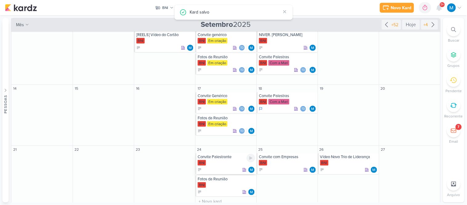
click at [218, 158] on div "Convite Palestrante" at bounding box center [227, 156] width 58 height 5
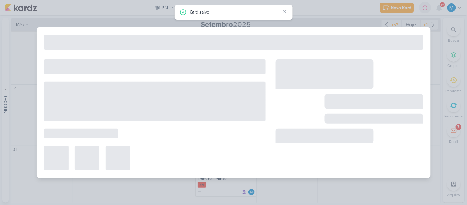
type input "Convite Palestrante"
type input "[DATE] 23:59"
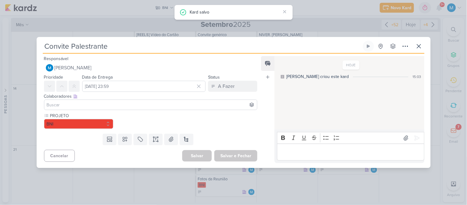
click at [87, 106] on input at bounding box center [151, 104] width 211 height 7
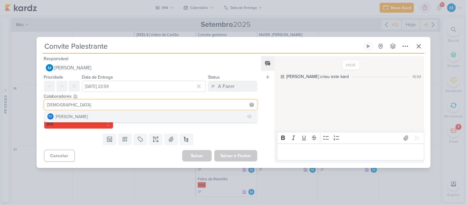
type input "[DEMOGRAPHIC_DATA]"
click at [96, 113] on button "Td Thais de carvalho" at bounding box center [150, 116] width 213 height 11
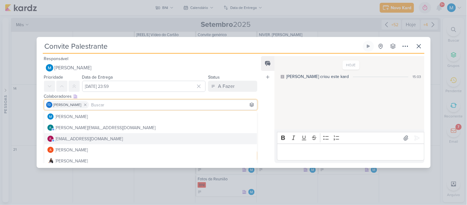
click at [265, 111] on div "Feed Atrelar email Solte o email para atrelar ao kard" at bounding box center [268, 109] width 14 height 107
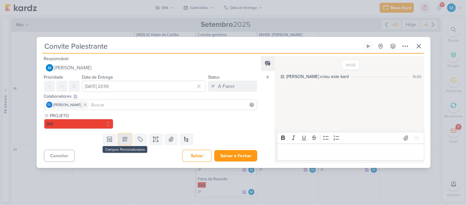
click at [127, 137] on button at bounding box center [125, 139] width 14 height 11
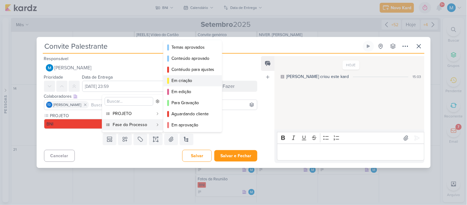
click at [191, 83] on div "Em criação" at bounding box center [192, 80] width 43 height 6
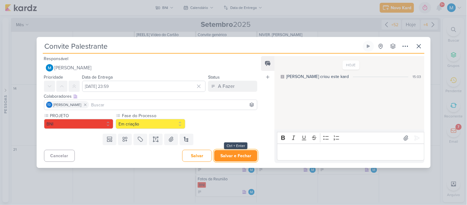
click at [246, 156] on button "Salvar e Fechar" at bounding box center [235, 155] width 43 height 11
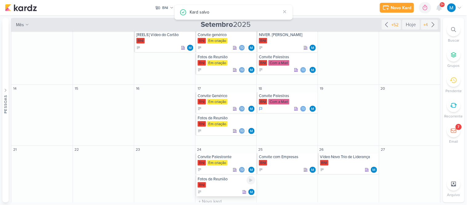
click at [224, 179] on div "Fotos da Reunião" at bounding box center [227, 178] width 58 height 5
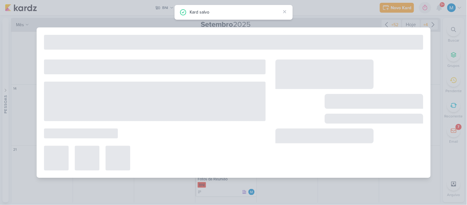
type input "Fotos da Reunião"
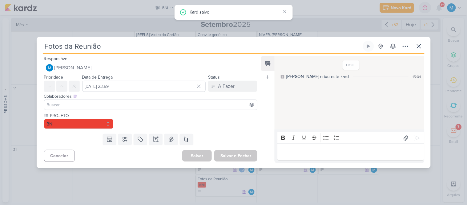
click at [93, 101] on input at bounding box center [151, 104] width 211 height 7
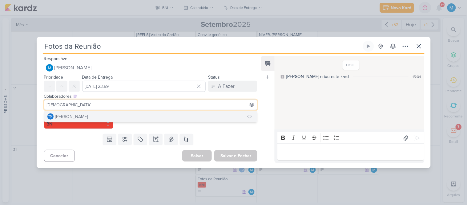
type input "[DEMOGRAPHIC_DATA]"
click at [97, 116] on button "Td Thais de carvalho" at bounding box center [150, 116] width 213 height 11
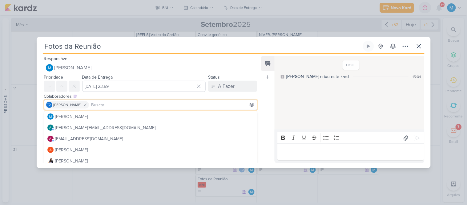
click at [264, 99] on div "Feed Atrelar email Solte o email para atrelar ao kard" at bounding box center [268, 109] width 14 height 107
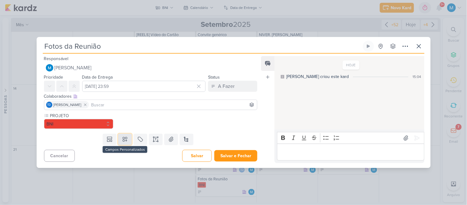
click at [119, 140] on button at bounding box center [125, 139] width 14 height 11
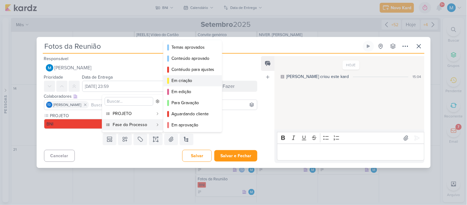
click at [196, 80] on div "Em criação" at bounding box center [192, 80] width 43 height 6
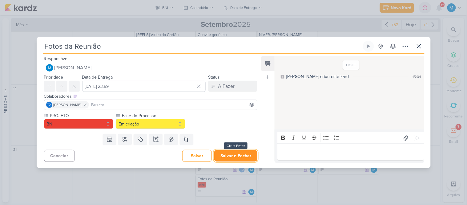
click at [242, 155] on button "Salvar e Fechar" at bounding box center [235, 155] width 43 height 11
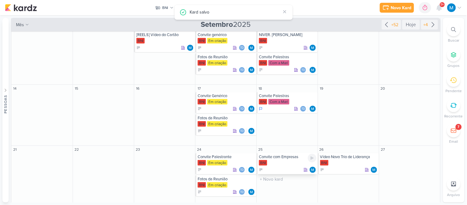
click at [287, 157] on div "Convite com Empresas" at bounding box center [288, 156] width 58 height 5
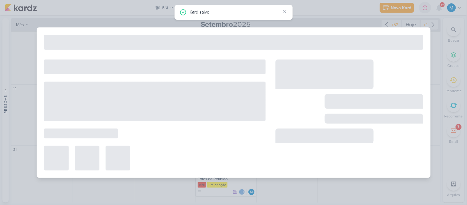
type input "Convite com Empresas"
type input "[DATE] 23:59"
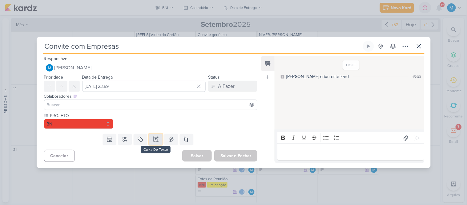
click at [156, 142] on button at bounding box center [156, 139] width 14 height 11
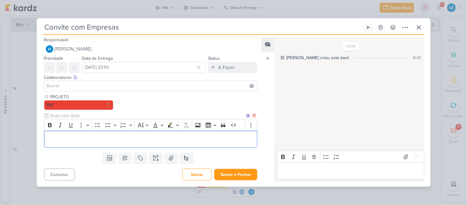
click at [108, 137] on p "Editor editing area: main" at bounding box center [150, 138] width 207 height 7
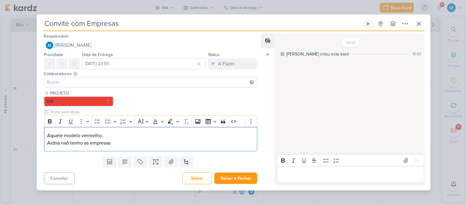
click at [72, 83] on input at bounding box center [151, 82] width 211 height 7
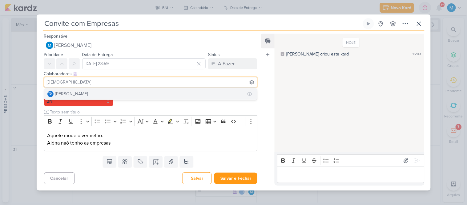
type input "[DEMOGRAPHIC_DATA]"
click at [75, 92] on div "[PERSON_NAME]" at bounding box center [71, 94] width 33 height 6
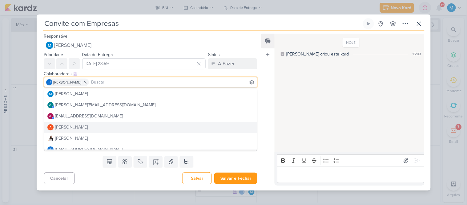
click at [264, 109] on div "Feed Atrelar email Solte o email para atrelar ao kard" at bounding box center [268, 110] width 14 height 152
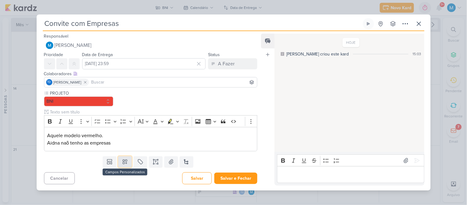
click at [125, 161] on icon at bounding box center [125, 162] width 6 height 6
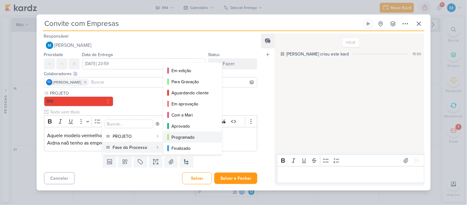
scroll to position [45, 0]
click at [200, 113] on div "Com a Mari" at bounding box center [192, 114] width 43 height 6
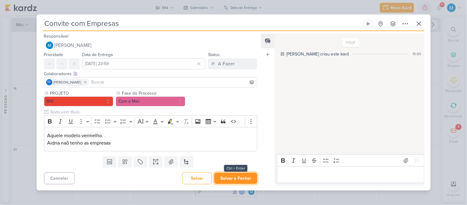
click at [244, 178] on button "Salvar e Fechar" at bounding box center [235, 177] width 43 height 11
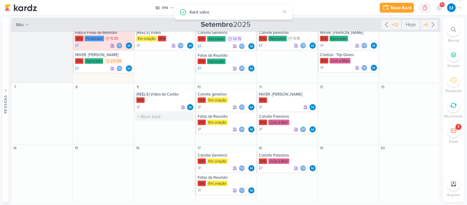
scroll to position [1, 0]
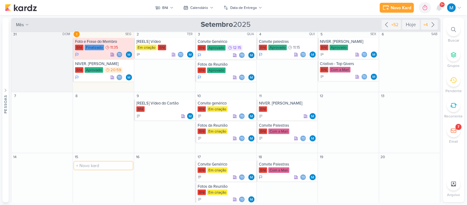
click at [85, 164] on input "text" at bounding box center [103, 166] width 58 height 8
type input "Foto e Frase de Membro"
click at [96, 166] on div "Foto e Frase de Membro" at bounding box center [104, 164] width 58 height 5
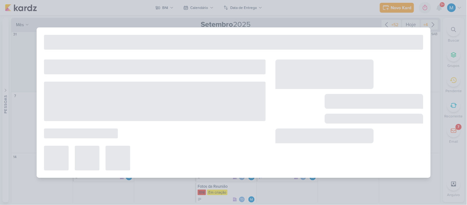
type input "Foto e Frase de Membro"
type input "[DATE] 23:59"
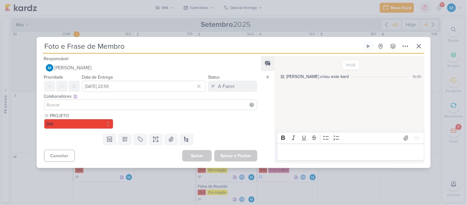
click at [108, 103] on input at bounding box center [151, 104] width 211 height 7
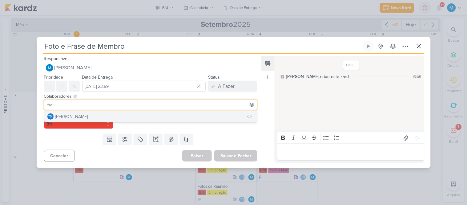
type input "tha"
click at [108, 116] on button "Td Thais de carvalho" at bounding box center [150, 116] width 213 height 11
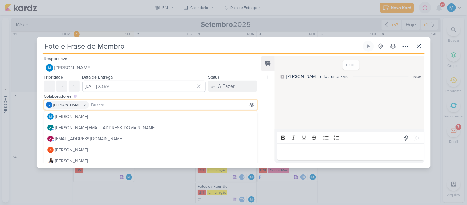
click at [270, 109] on div "Feed Atrelar email Solte o email para atrelar ao kard" at bounding box center [268, 109] width 14 height 107
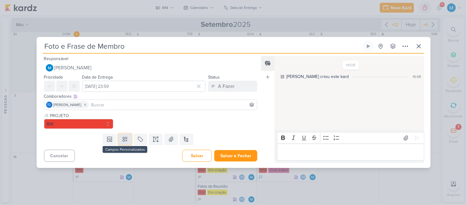
click at [125, 138] on icon at bounding box center [125, 139] width 6 height 6
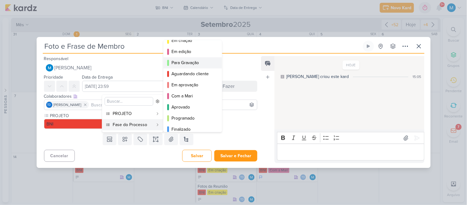
scroll to position [45, 0]
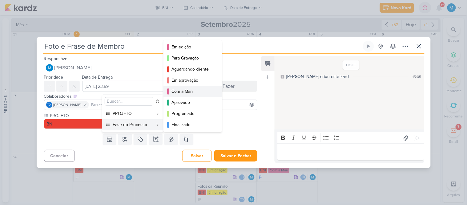
click at [189, 93] on div "Com a Mari" at bounding box center [192, 91] width 43 height 6
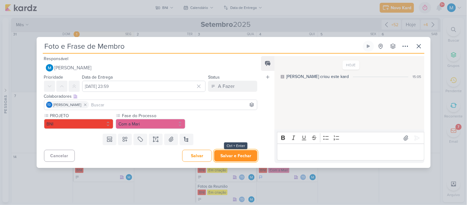
click at [244, 155] on button "Salvar e Fechar" at bounding box center [235, 155] width 43 height 11
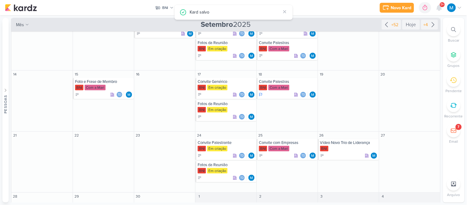
scroll to position [91, 0]
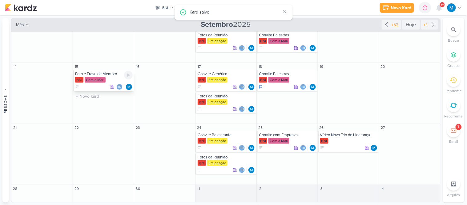
click at [115, 77] on div "BNI Com a Mari" at bounding box center [104, 80] width 58 height 6
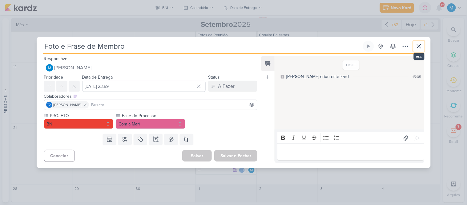
drag, startPoint x: 419, startPoint y: 47, endPoint x: 379, endPoint y: 48, distance: 40.0
click at [418, 48] on icon at bounding box center [418, 45] width 7 height 7
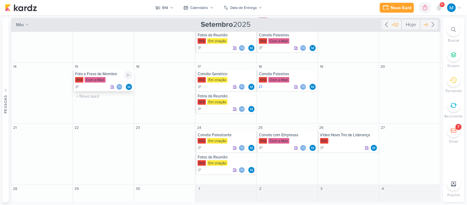
click at [88, 73] on div "Foto e Frase de Membro" at bounding box center [104, 73] width 58 height 5
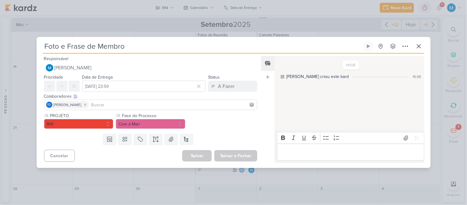
drag, startPoint x: 86, startPoint y: 47, endPoint x: 19, endPoint y: 43, distance: 66.6
click at [19, 43] on div "Foto e Frase de Membro Criado por mim" at bounding box center [233, 102] width 467 height 205
click at [417, 48] on icon at bounding box center [418, 45] width 7 height 7
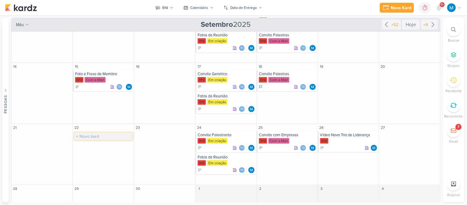
click at [97, 136] on input "text" at bounding box center [103, 136] width 58 height 8
paste input "Foto e Frase de Membro"
type input "Foto e Frase de Membro"
click at [104, 136] on div "Foto e Frase de Membro" at bounding box center [104, 134] width 58 height 5
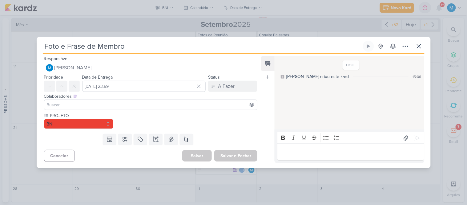
click at [123, 106] on input at bounding box center [151, 104] width 211 height 7
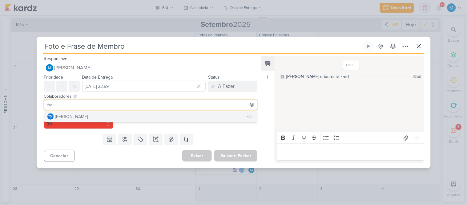
type input "thai"
click at [126, 115] on button "Td Thais de carvalho" at bounding box center [150, 116] width 213 height 11
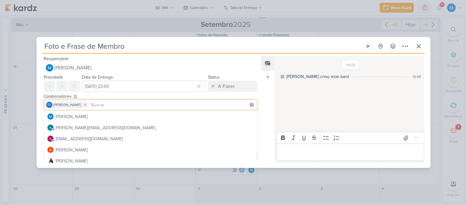
click at [265, 100] on div "Feed Atrelar email Solte o email para atrelar ao kard" at bounding box center [268, 109] width 14 height 107
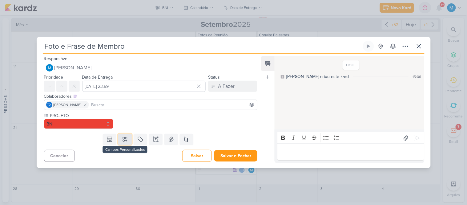
click at [125, 138] on icon at bounding box center [125, 139] width 6 height 6
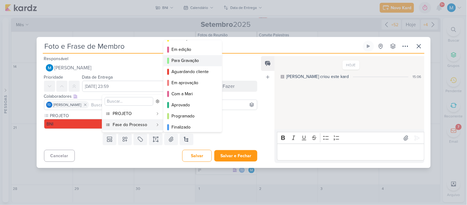
scroll to position [45, 0]
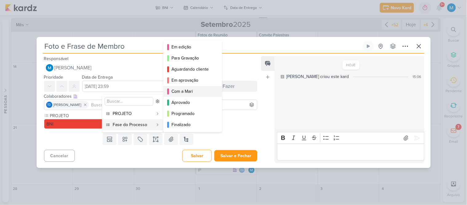
click at [198, 91] on div "Com a Mari" at bounding box center [192, 91] width 43 height 6
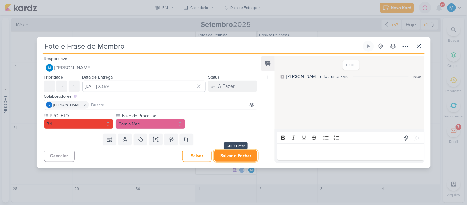
click at [247, 156] on button "Salvar e Fechar" at bounding box center [235, 155] width 43 height 11
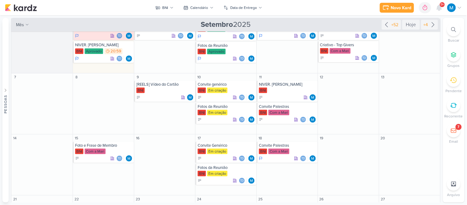
scroll to position [0, 0]
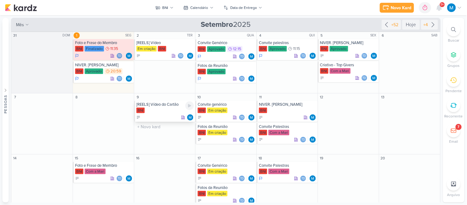
click at [168, 106] on div "[REELS] Vídeo do Cartão" at bounding box center [165, 104] width 58 height 5
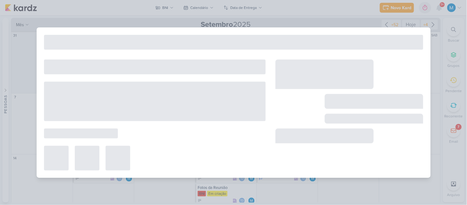
type input "[REELS] Vídeo do Cartão"
type input "9 de setembro de 2025 às 23:59"
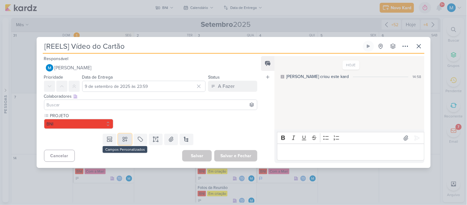
click at [124, 137] on icon at bounding box center [125, 139] width 6 height 6
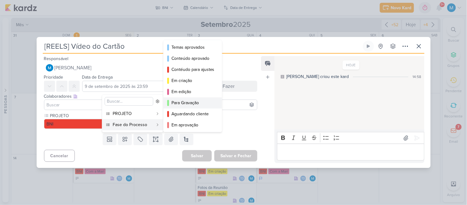
click at [196, 103] on div "Para Gravação" at bounding box center [192, 102] width 43 height 6
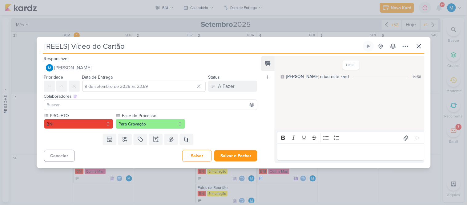
click at [125, 102] on input at bounding box center [151, 104] width 211 height 7
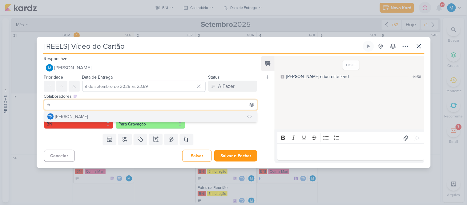
type input "th"
click at [110, 111] on button "Td Thais de carvalho" at bounding box center [150, 116] width 213 height 11
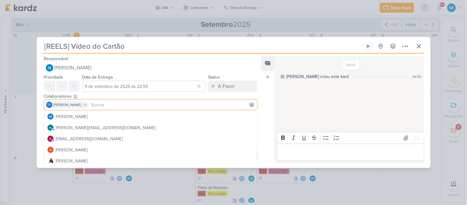
click at [267, 100] on div "Feed Atrelar email Solte o email para atrelar ao kard" at bounding box center [268, 109] width 14 height 107
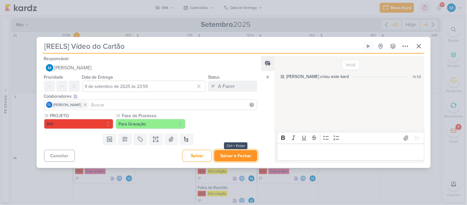
click at [242, 155] on button "Salvar e Fechar" at bounding box center [235, 155] width 43 height 11
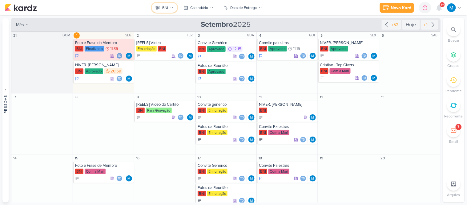
click at [167, 7] on div "BNI" at bounding box center [165, 8] width 6 height 6
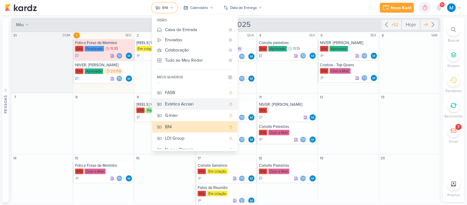
scroll to position [68, 0]
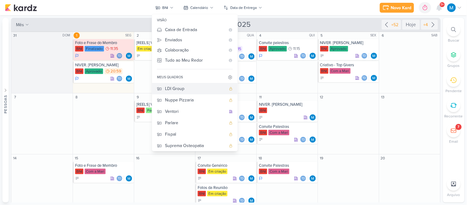
click at [185, 90] on div "LDI Group" at bounding box center [195, 88] width 61 height 6
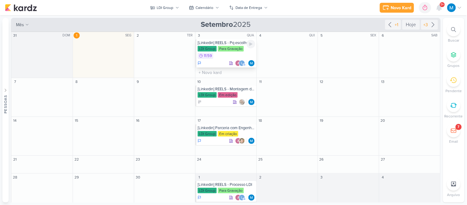
click at [224, 44] on div "[Linkedin] REELS - Pq escolher a LDI" at bounding box center [227, 42] width 58 height 5
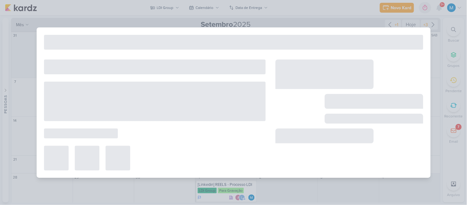
type input "[Linkedin] REELS - Pq escolher a LDI"
type input "[DATE] 11:59"
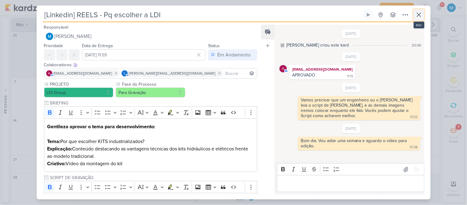
click at [419, 17] on icon at bounding box center [418, 14] width 7 height 7
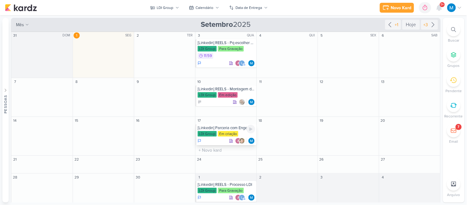
click at [226, 128] on div "[Linkedin] Parceria com Engenheiros" at bounding box center [227, 127] width 58 height 5
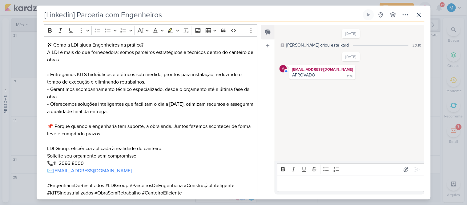
scroll to position [137, 0]
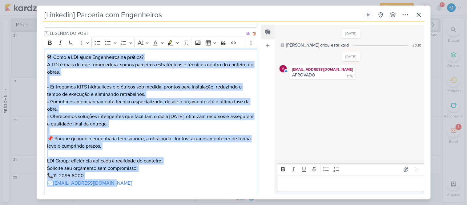
drag, startPoint x: 45, startPoint y: 56, endPoint x: 171, endPoint y: 184, distance: 179.6
click at [171, 184] on div "🛠 Como a LDI ajuda Engenheiros na prática? A LDI é mais do que fornecedora: som…" at bounding box center [151, 131] width 214 height 165
copy div "🛠 Como a LDI ajuda Engenheiros na prática? A LDI é mais do que fornecedora: som…"
click at [416, 15] on icon at bounding box center [418, 14] width 7 height 7
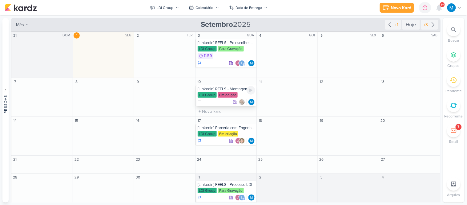
click at [226, 87] on div "[Linkedin] REELS - Montagem de um Kit Elétrico" at bounding box center [227, 89] width 58 height 5
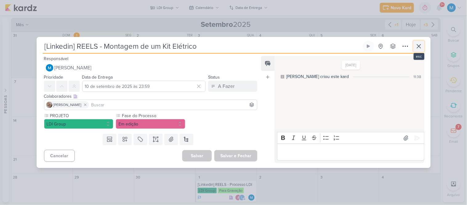
click at [421, 47] on icon at bounding box center [418, 45] width 7 height 7
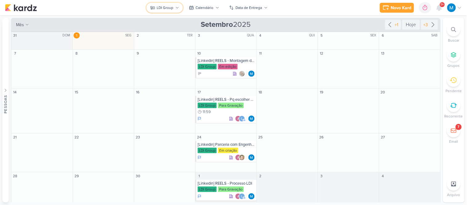
click at [172, 7] on div "LDI Group" at bounding box center [165, 8] width 17 height 6
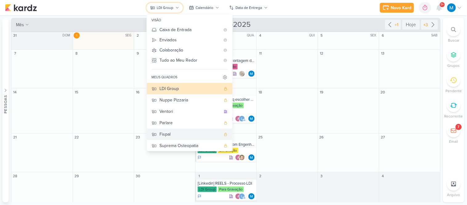
scroll to position [70, 0]
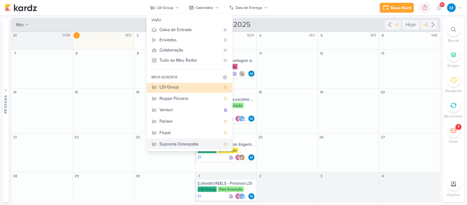
click at [193, 143] on div "Suprema Osteopatia" at bounding box center [190, 144] width 61 height 6
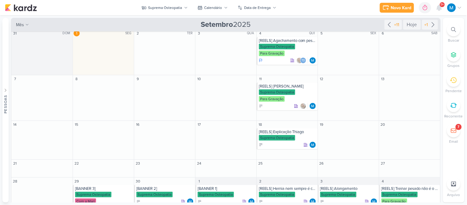
scroll to position [0, 0]
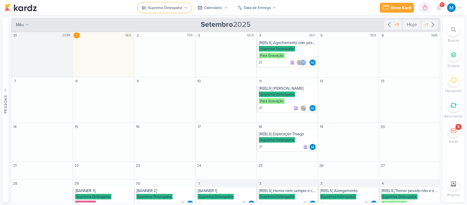
click at [174, 10] on div "Suprema Osteopatia" at bounding box center [165, 8] width 34 height 6
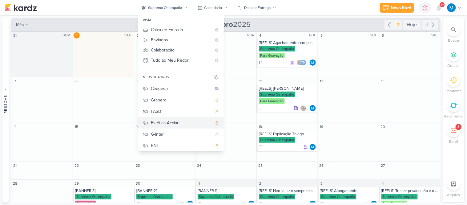
click at [179, 121] on div "Estética Acciari" at bounding box center [181, 122] width 61 height 6
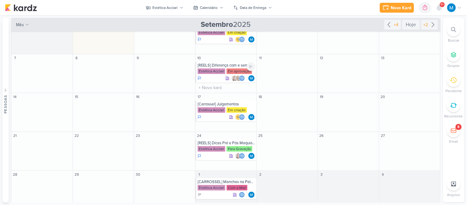
scroll to position [23, 0]
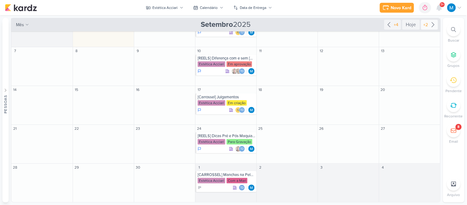
click at [430, 22] on icon at bounding box center [433, 24] width 7 height 7
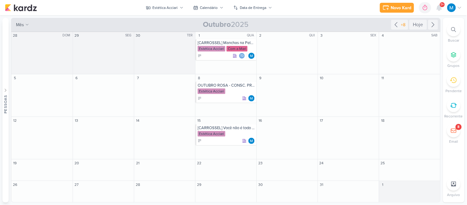
scroll to position [0, 0]
click at [214, 173] on input "text" at bounding box center [226, 172] width 58 height 8
type input "[REELS] Criolipólise"
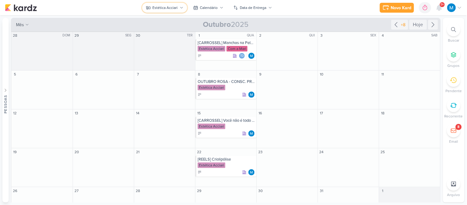
click at [176, 8] on div "Estética Acciari" at bounding box center [165, 8] width 25 height 6
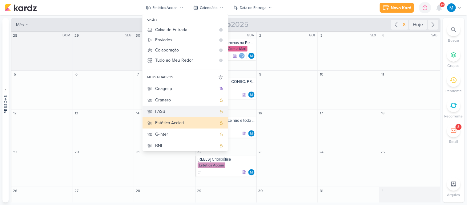
click at [161, 107] on button "FASB" at bounding box center [186, 111] width 86 height 11
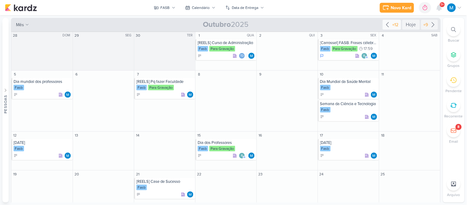
click at [385, 26] on icon at bounding box center [387, 24] width 7 height 7
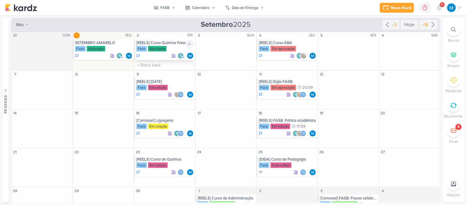
click at [175, 44] on div "[REELS] Curso Química Forense" at bounding box center [165, 42] width 58 height 5
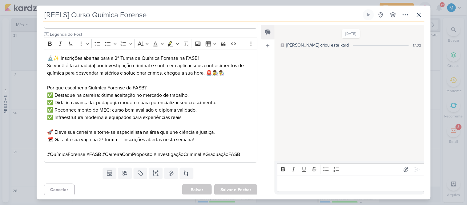
scroll to position [109, 0]
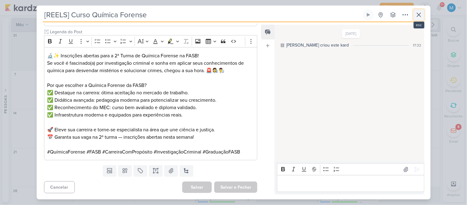
click at [420, 11] on icon at bounding box center [418, 14] width 7 height 7
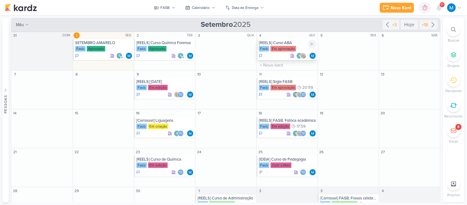
click at [294, 42] on div "[REELS] Curso ABA" at bounding box center [288, 42] width 58 height 5
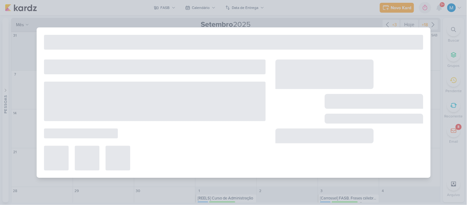
click at [294, 42] on div at bounding box center [233, 42] width 379 height 15
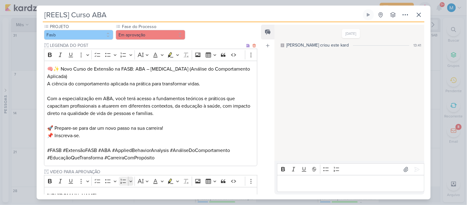
scroll to position [101, 0]
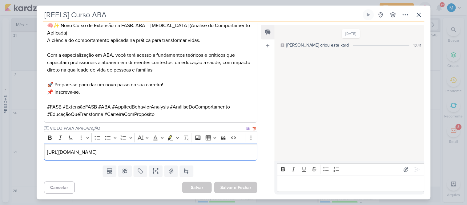
click at [122, 152] on p "[URL][DOMAIN_NAME]" at bounding box center [150, 151] width 207 height 7
copy p "[URL][DOMAIN_NAME]"
click at [419, 14] on icon at bounding box center [419, 15] width 4 height 4
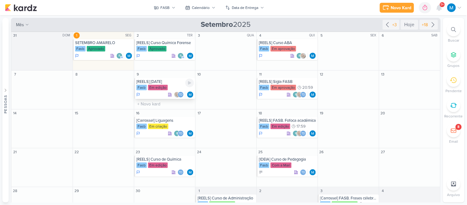
click at [173, 79] on div "[REELS] [DATE]" at bounding box center [165, 81] width 58 height 5
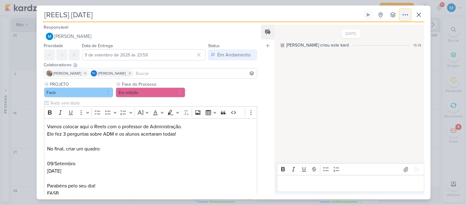
click at [406, 17] on icon at bounding box center [405, 14] width 7 height 7
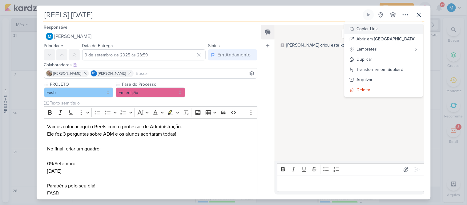
click at [382, 25] on button "Copiar Link" at bounding box center [384, 29] width 79 height 10
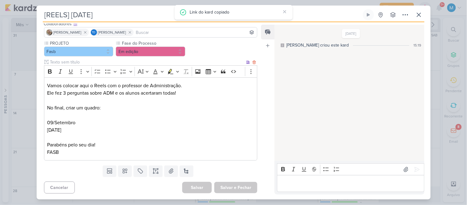
scroll to position [41, 0]
